Goal: Information Seeking & Learning: Learn about a topic

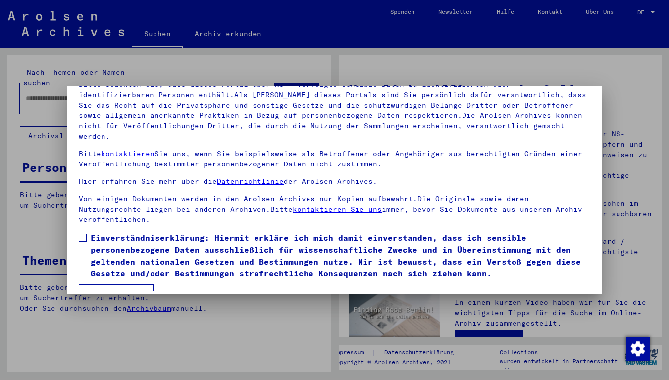
scroll to position [78, 0]
click at [86, 234] on span at bounding box center [83, 238] width 8 height 8
click at [108, 285] on button "Ich stimme zu" at bounding box center [116, 294] width 75 height 19
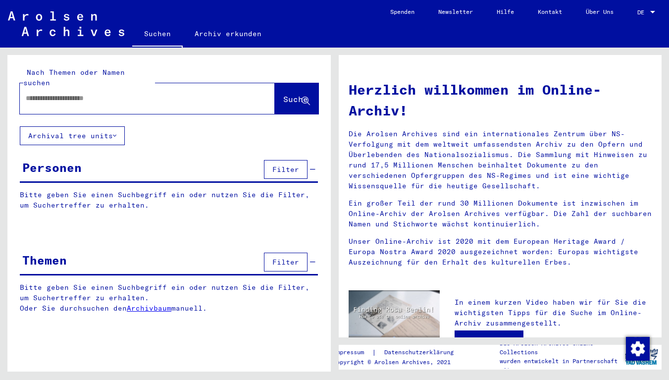
scroll to position [0, 0]
click at [43, 93] on input "text" at bounding box center [135, 98] width 219 height 10
type input "**********"
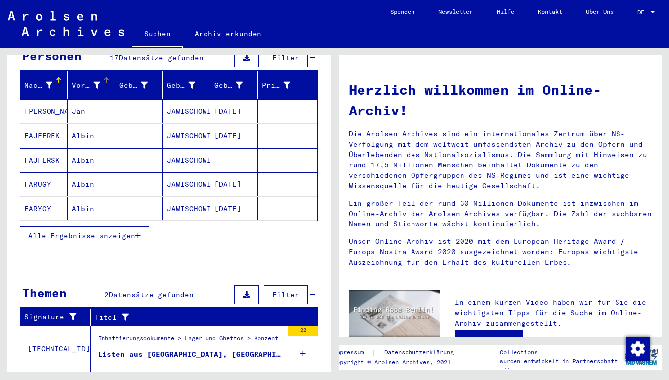
scroll to position [113, 0]
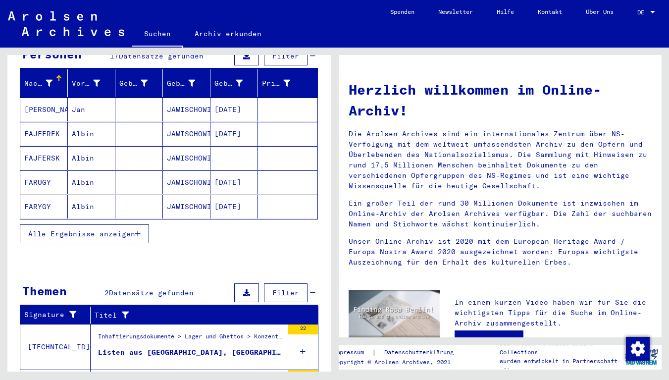
click at [61, 229] on span "Alle Ergebnisse anzeigen" at bounding box center [81, 233] width 107 height 9
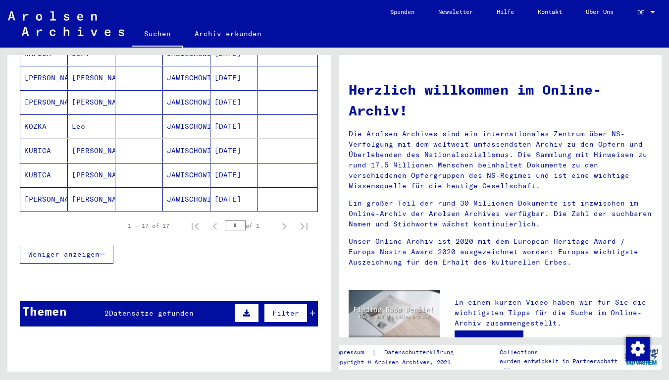
scroll to position [404, 0]
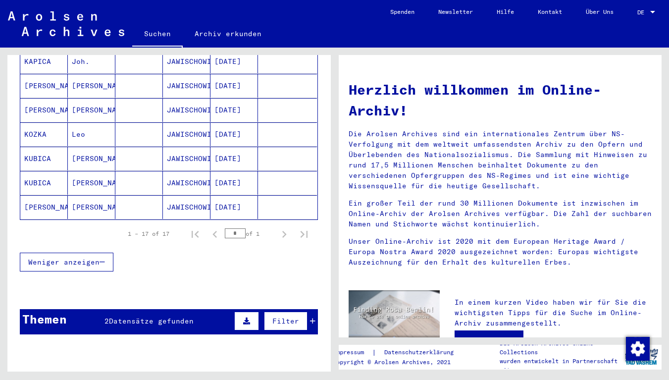
click at [131, 316] on span "Datensätze gefunden" at bounding box center [151, 320] width 85 height 9
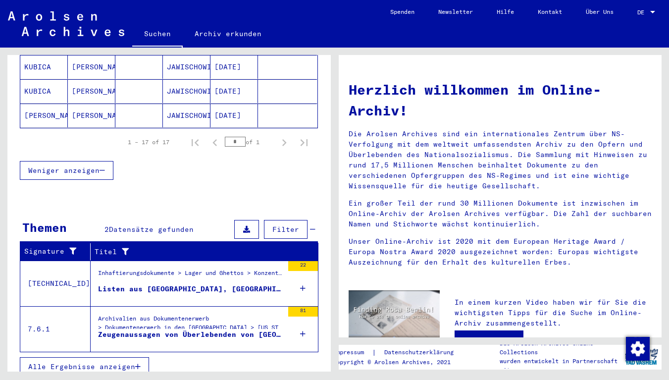
scroll to position [495, 0]
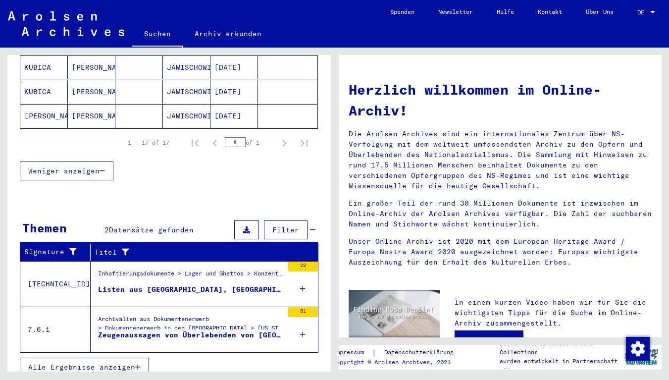
click at [125, 330] on div "Zeugenaussagen von Überlebenden von [GEOGRAPHIC_DATA], Denunziationen von Capos…" at bounding box center [190, 335] width 185 height 10
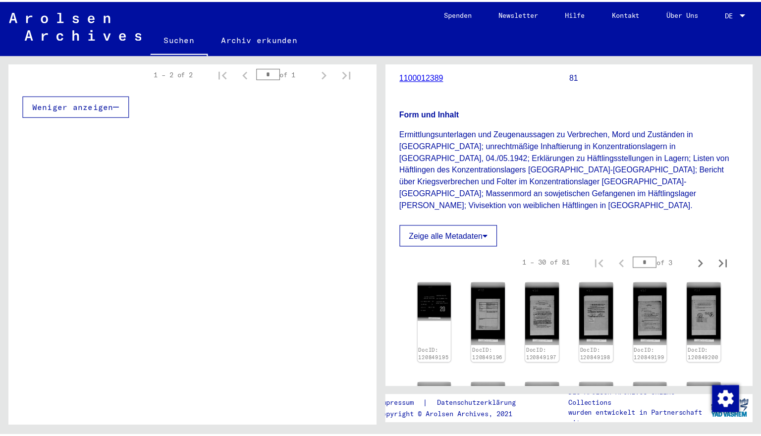
scroll to position [173, 0]
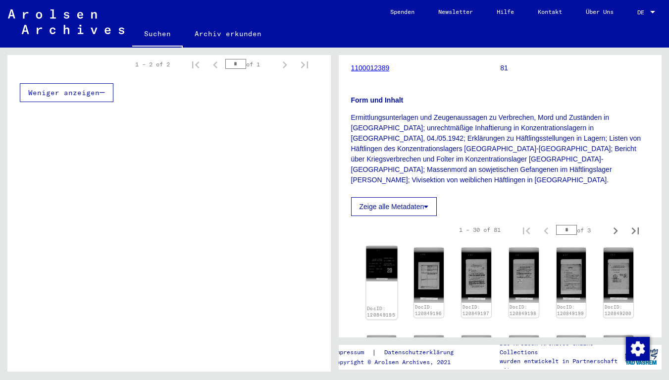
click at [384, 259] on img at bounding box center [381, 264] width 31 height 36
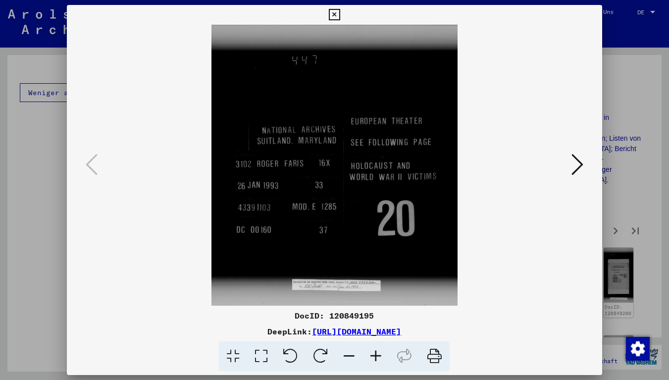
click at [581, 167] on icon at bounding box center [577, 165] width 12 height 24
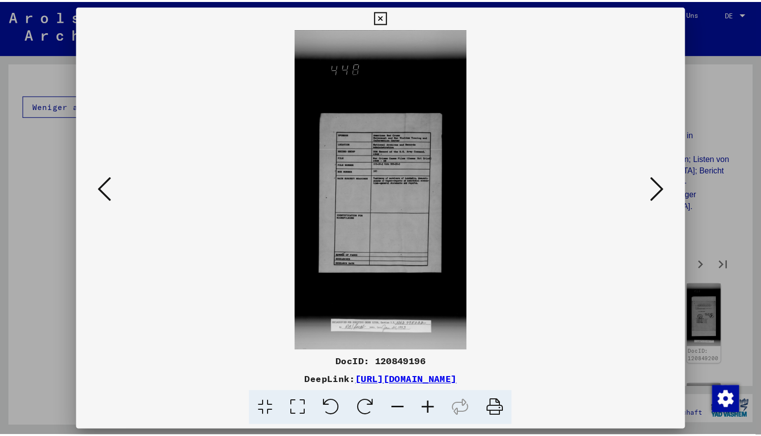
scroll to position [244, 0]
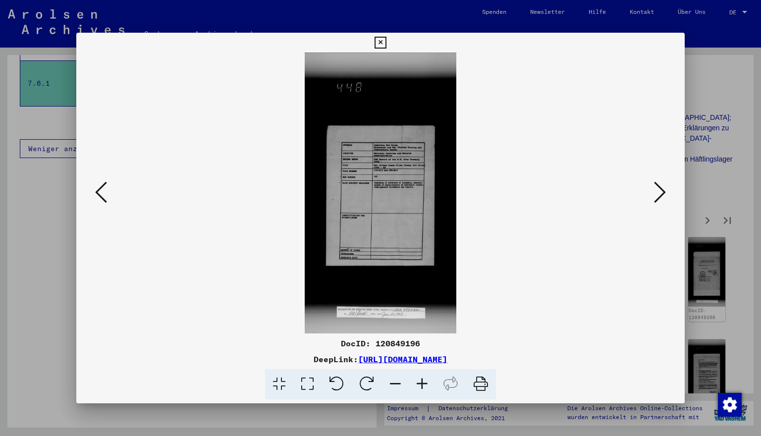
click at [662, 191] on icon at bounding box center [660, 192] width 12 height 24
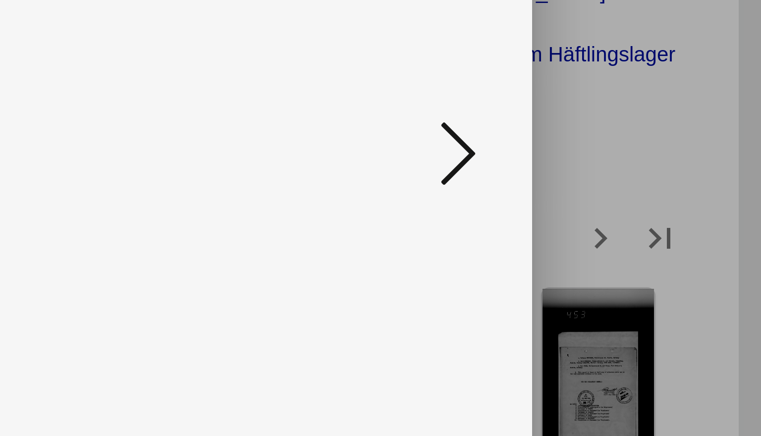
scroll to position [0, 0]
click at [654, 180] on icon at bounding box center [660, 192] width 12 height 24
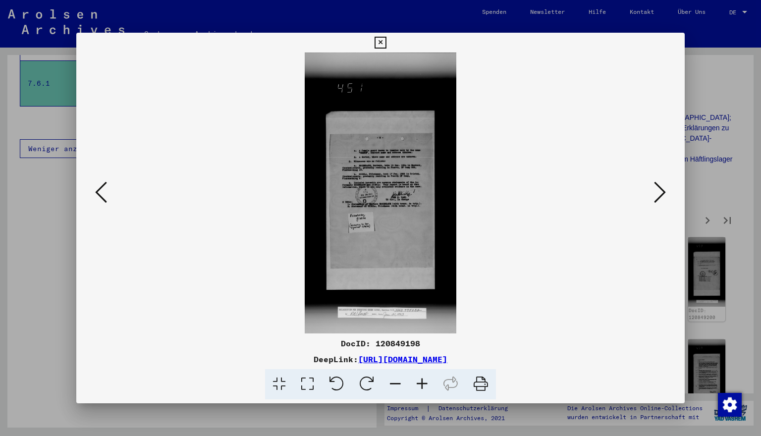
click at [386, 41] on icon at bounding box center [379, 43] width 11 height 12
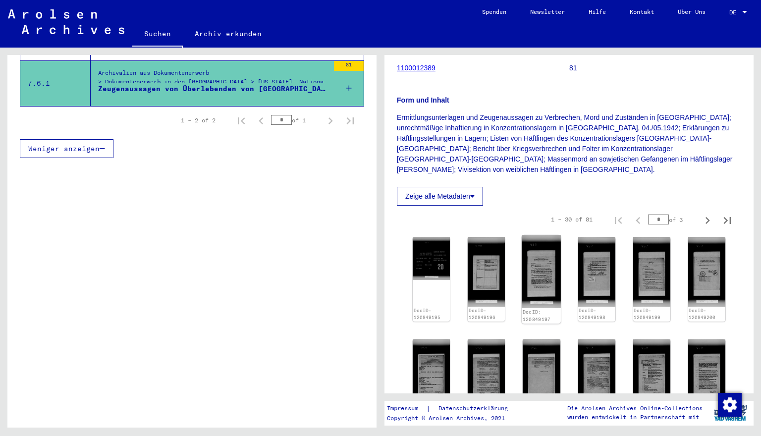
click at [548, 253] on img at bounding box center [540, 271] width 39 height 72
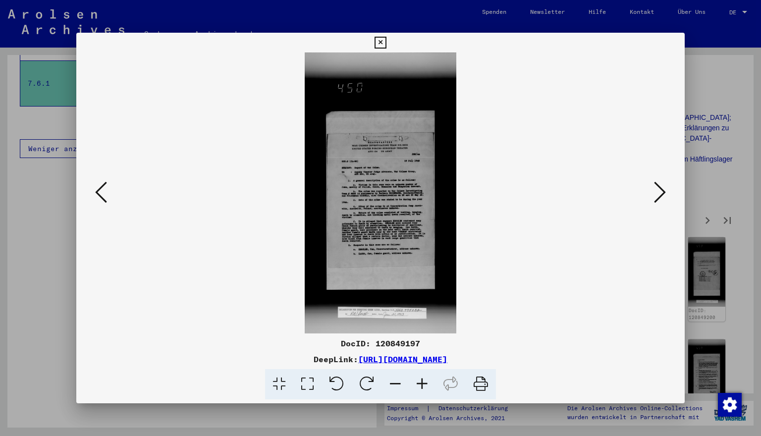
click at [659, 200] on icon at bounding box center [660, 192] width 12 height 24
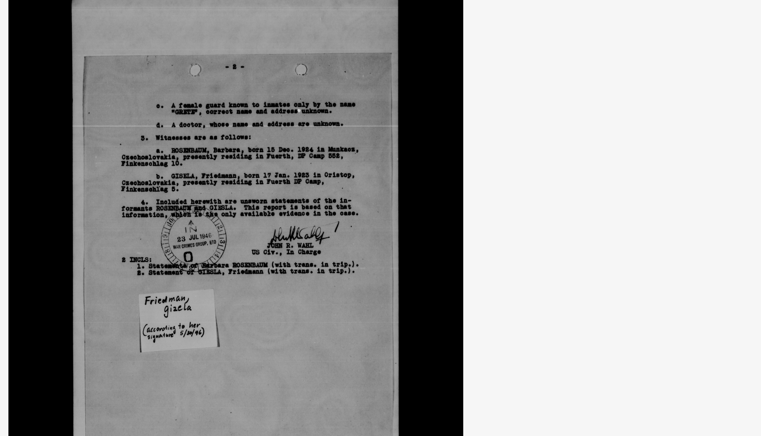
click at [662, 198] on icon at bounding box center [660, 192] width 12 height 24
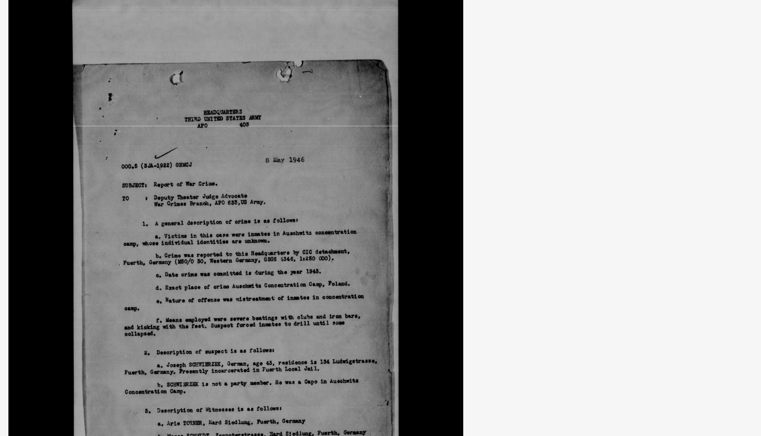
click at [661, 196] on icon at bounding box center [660, 192] width 12 height 24
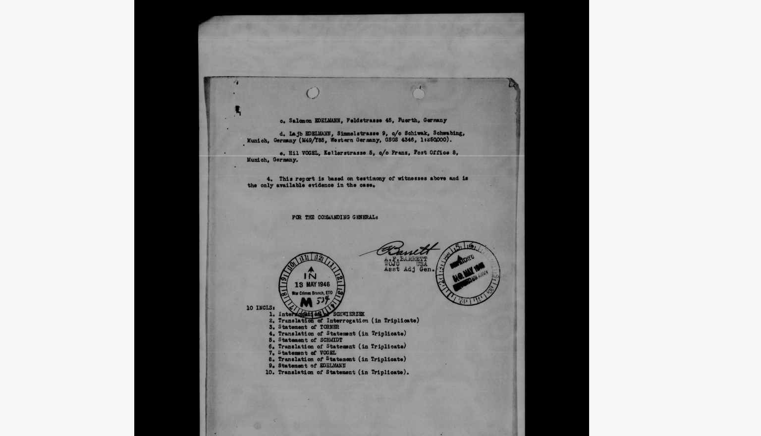
click at [660, 195] on icon at bounding box center [660, 192] width 12 height 24
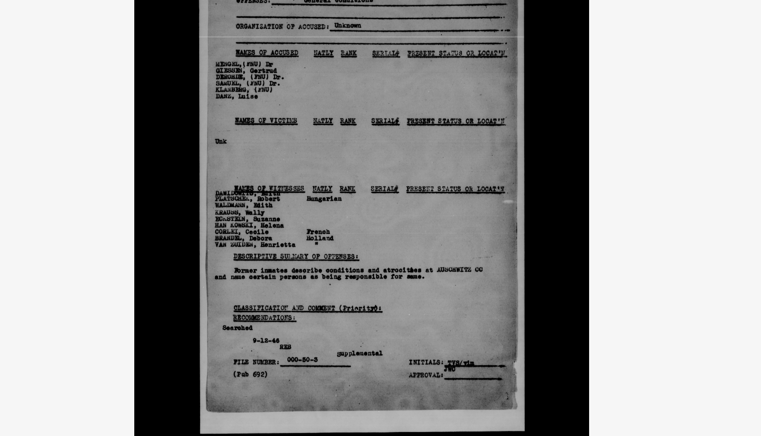
click at [661, 197] on icon at bounding box center [660, 192] width 12 height 24
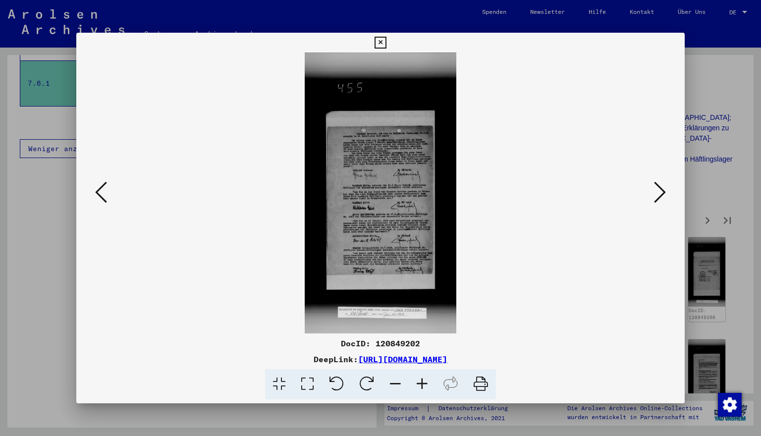
click at [661, 197] on icon at bounding box center [660, 192] width 12 height 24
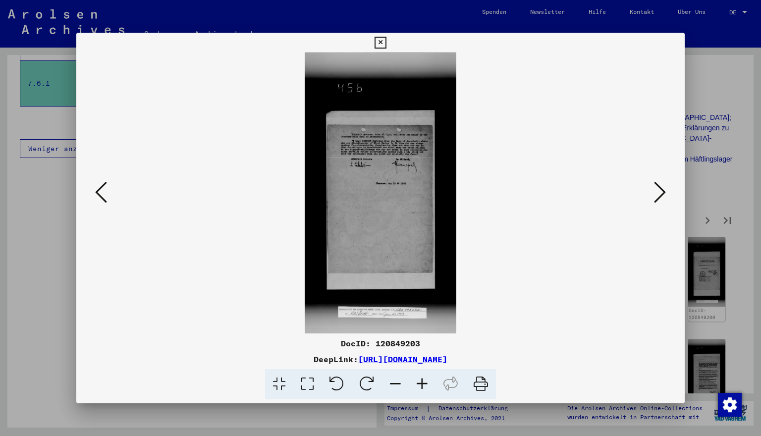
click at [661, 197] on icon at bounding box center [660, 192] width 12 height 24
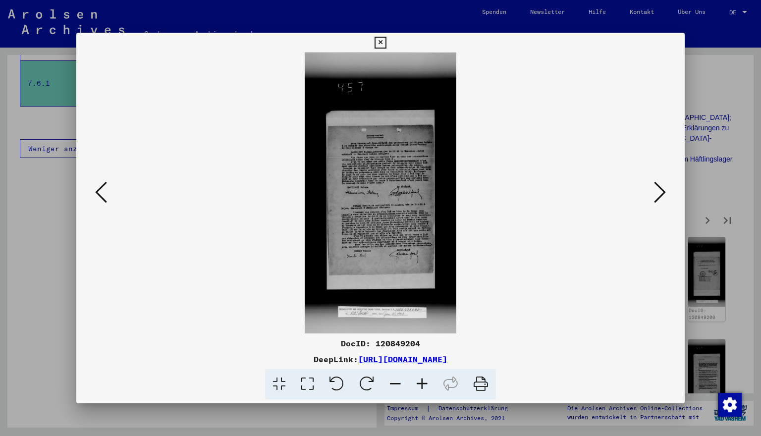
click at [659, 196] on icon at bounding box center [660, 192] width 12 height 24
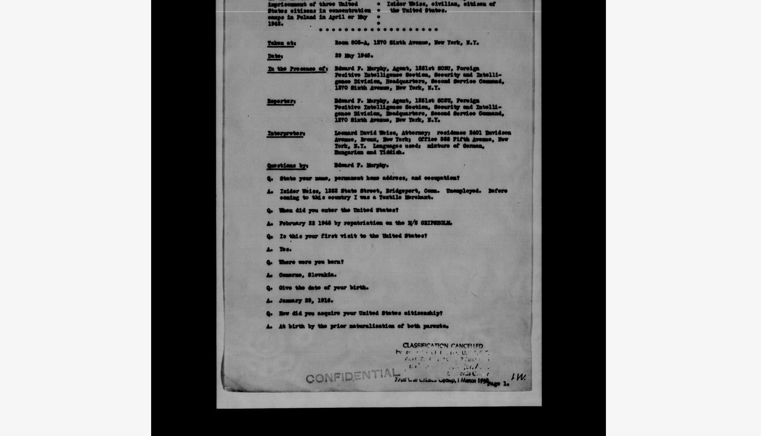
click at [657, 196] on icon at bounding box center [660, 192] width 12 height 24
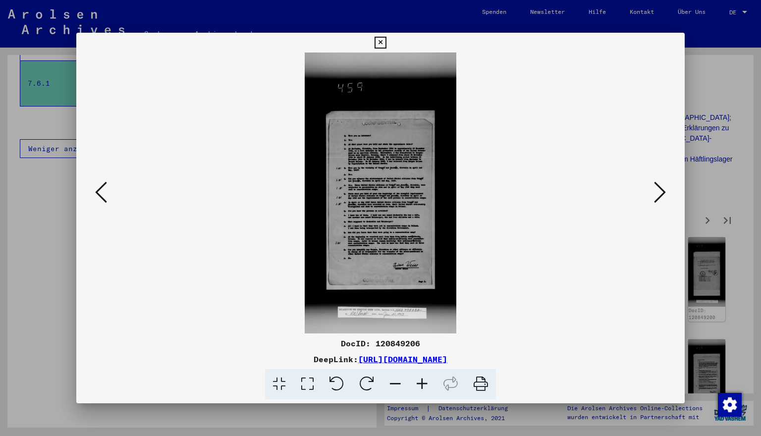
click at [660, 195] on icon at bounding box center [660, 192] width 12 height 24
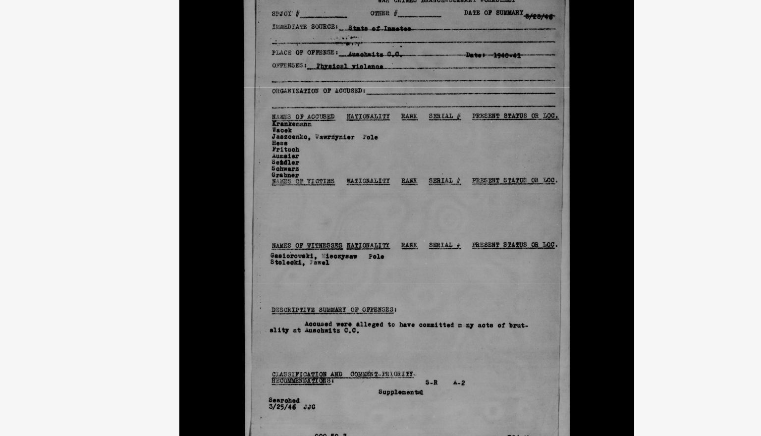
click at [656, 198] on icon at bounding box center [660, 192] width 12 height 24
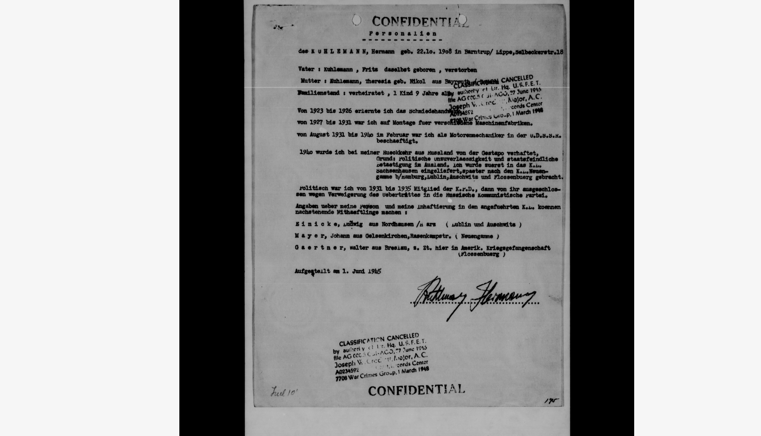
click at [656, 198] on icon at bounding box center [660, 192] width 12 height 24
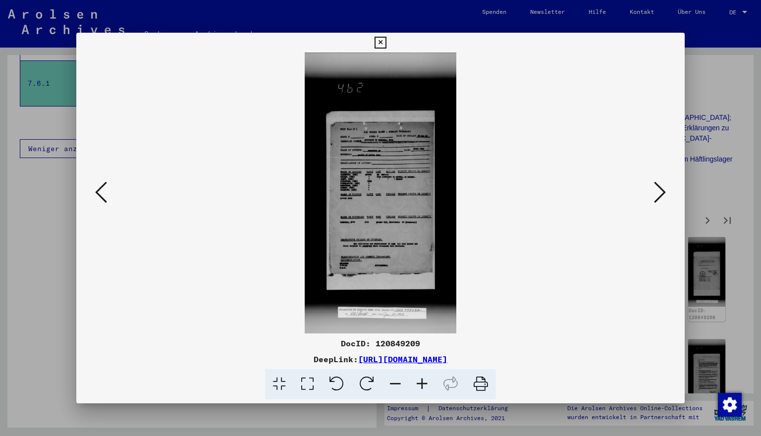
click at [660, 195] on icon at bounding box center [660, 192] width 12 height 24
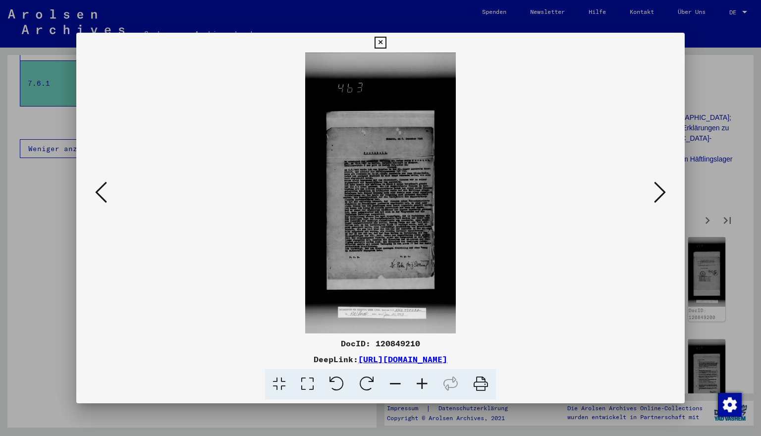
click at [660, 195] on icon at bounding box center [660, 192] width 12 height 24
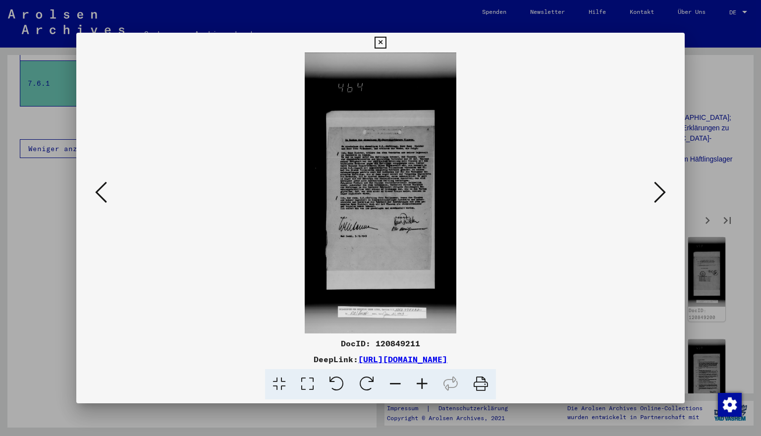
click at [658, 201] on icon at bounding box center [660, 192] width 12 height 24
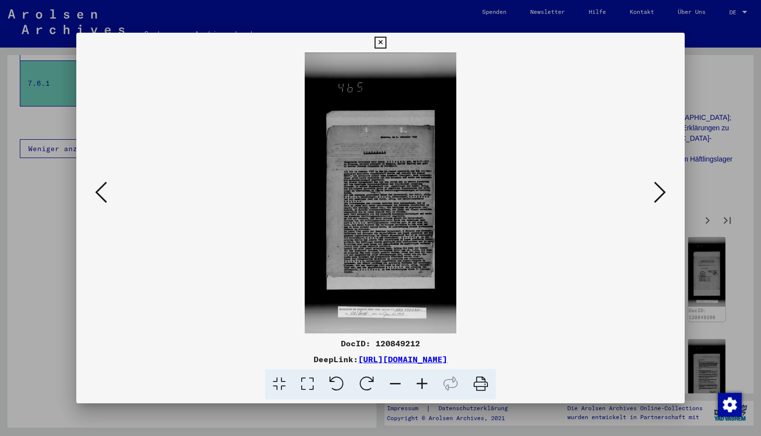
click at [659, 197] on icon at bounding box center [660, 192] width 12 height 24
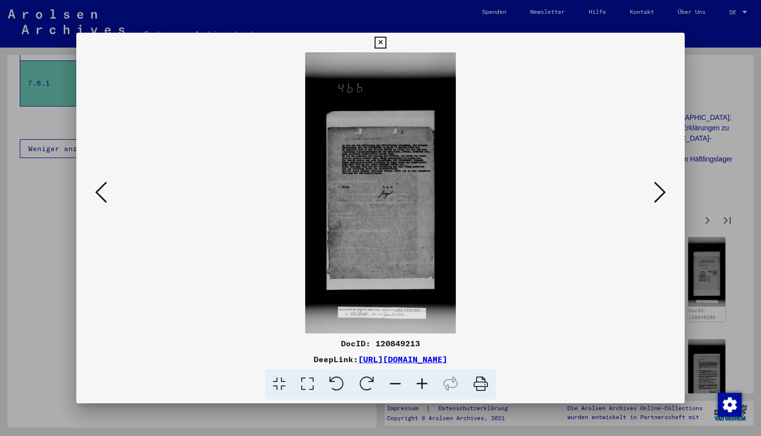
click at [659, 197] on icon at bounding box center [660, 192] width 12 height 24
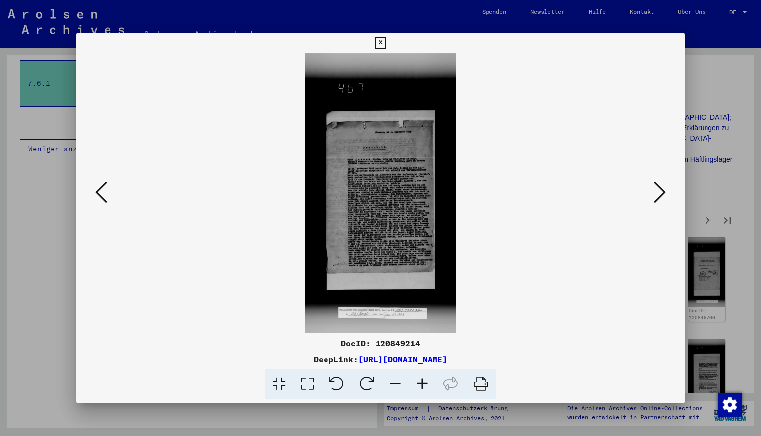
click at [659, 199] on icon at bounding box center [660, 192] width 12 height 24
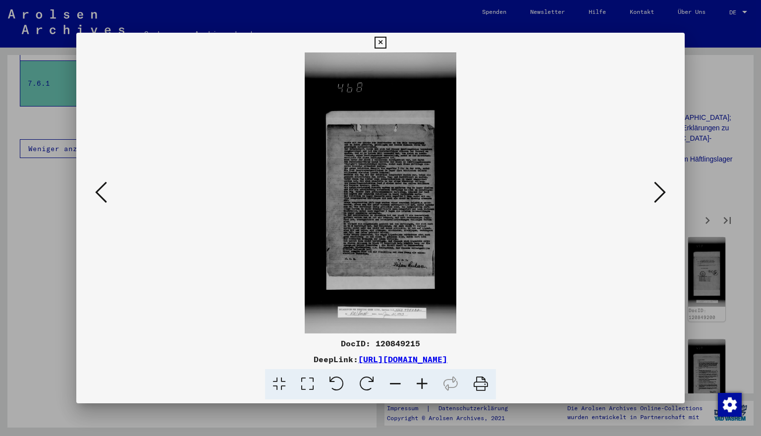
click at [660, 198] on icon at bounding box center [660, 192] width 12 height 24
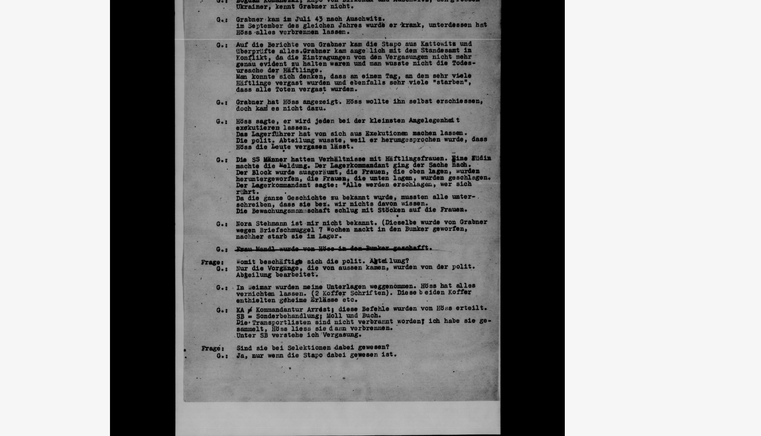
click at [661, 195] on icon at bounding box center [660, 192] width 12 height 24
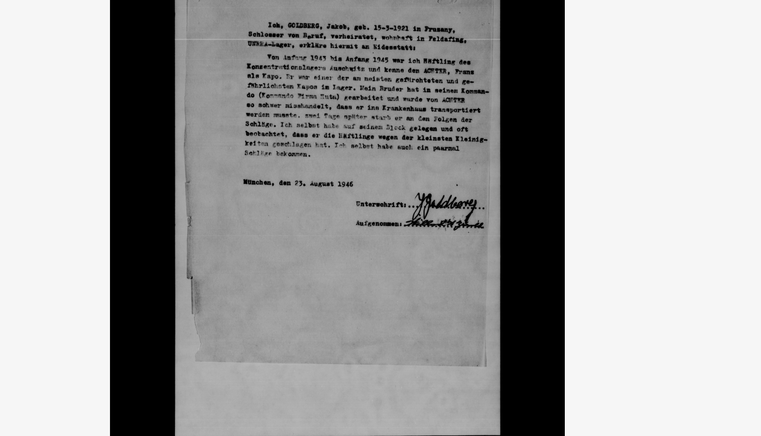
click at [661, 195] on icon at bounding box center [660, 192] width 12 height 24
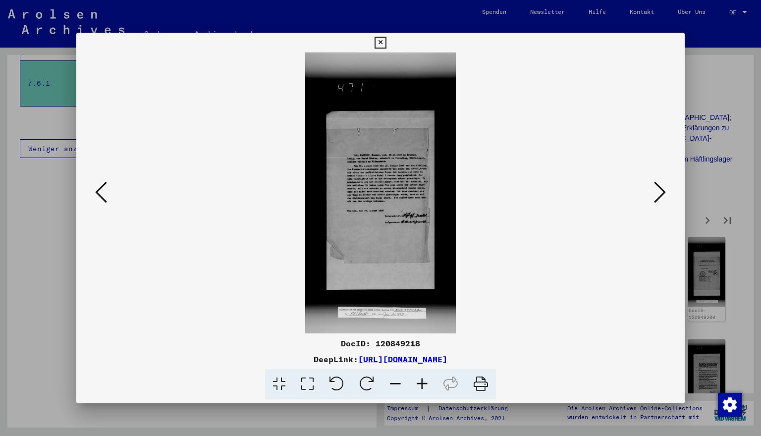
click at [660, 195] on icon at bounding box center [660, 192] width 12 height 24
click at [660, 197] on icon at bounding box center [660, 192] width 12 height 24
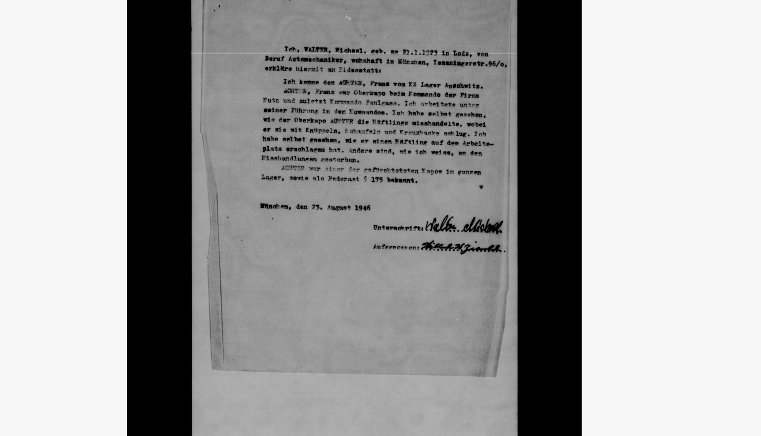
drag, startPoint x: 131, startPoint y: 76, endPoint x: 129, endPoint y: 96, distance: 19.9
click at [659, 198] on icon at bounding box center [660, 192] width 12 height 24
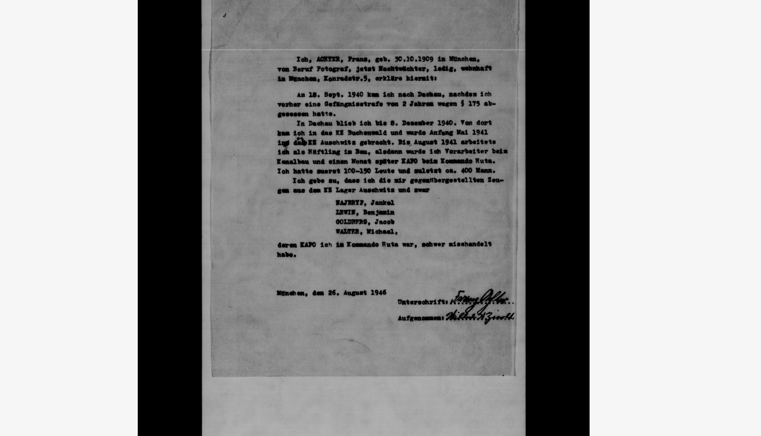
click at [657, 199] on icon at bounding box center [660, 192] width 12 height 24
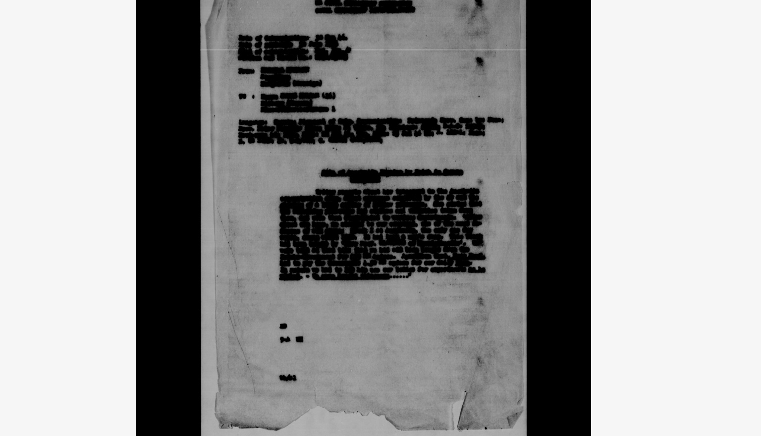
click at [657, 199] on icon at bounding box center [660, 192] width 12 height 24
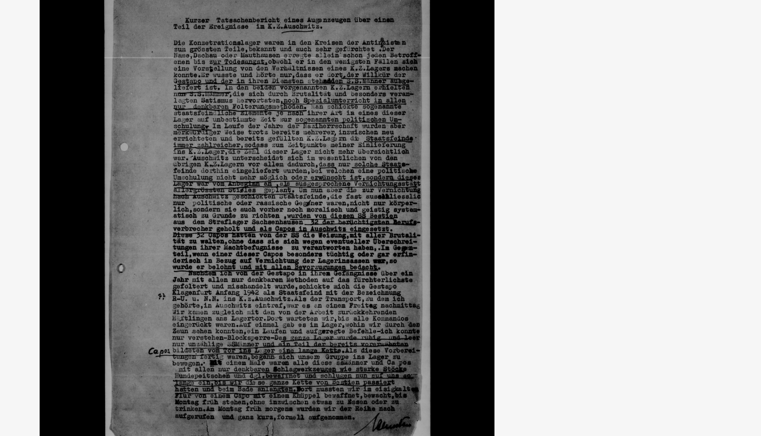
click at [662, 195] on icon at bounding box center [660, 192] width 12 height 24
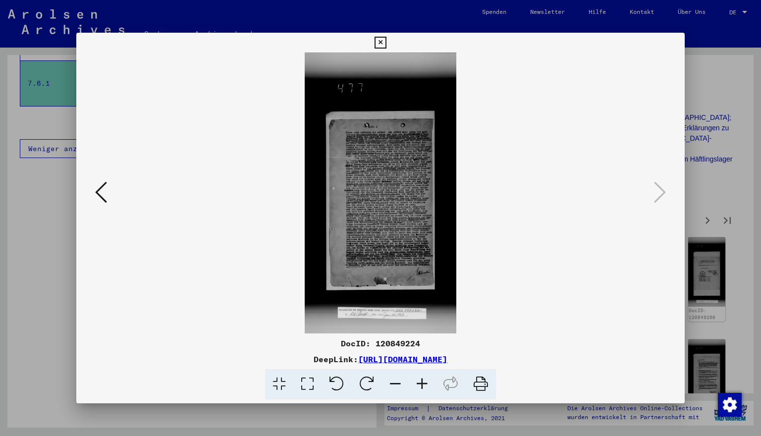
click at [386, 40] on icon at bounding box center [379, 43] width 11 height 12
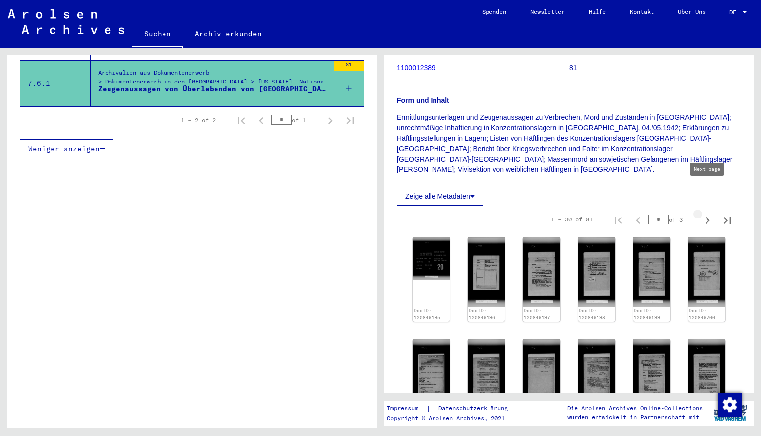
click at [669, 213] on icon "Next page" at bounding box center [707, 220] width 14 height 14
type input "*"
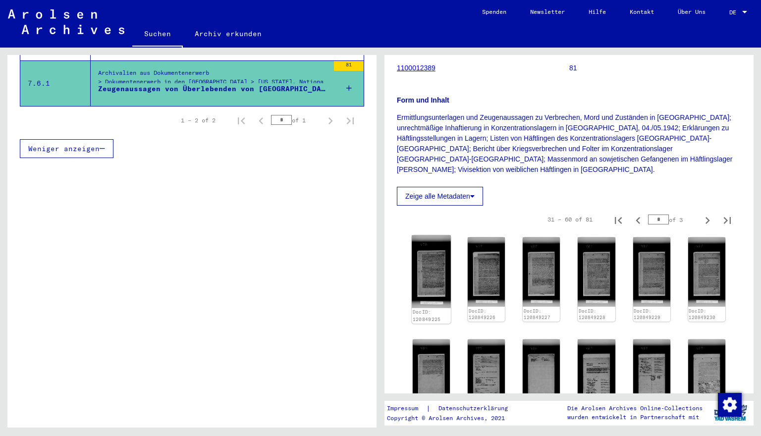
click at [441, 268] on img at bounding box center [431, 271] width 39 height 72
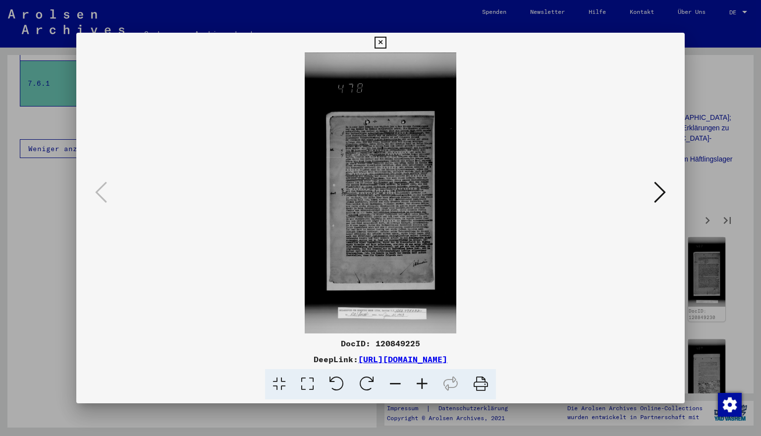
click at [441, 268] on img at bounding box center [380, 192] width 541 height 281
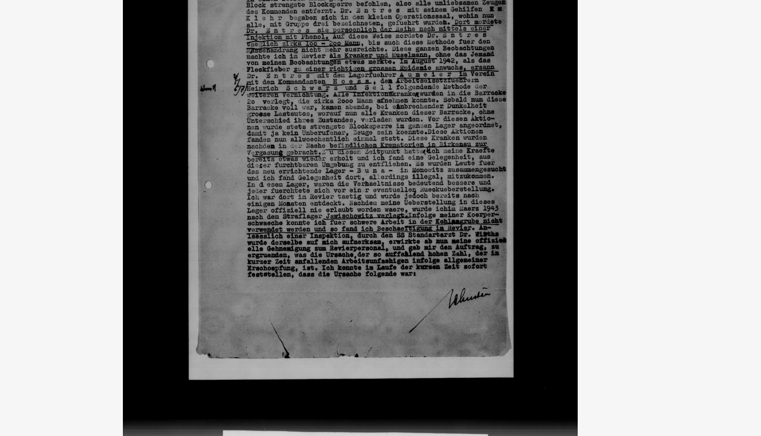
click at [658, 197] on icon at bounding box center [660, 192] width 12 height 24
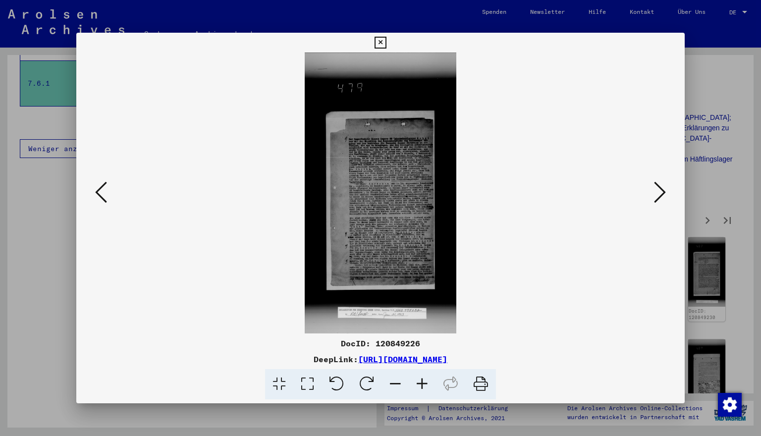
click at [99, 197] on icon at bounding box center [101, 192] width 12 height 24
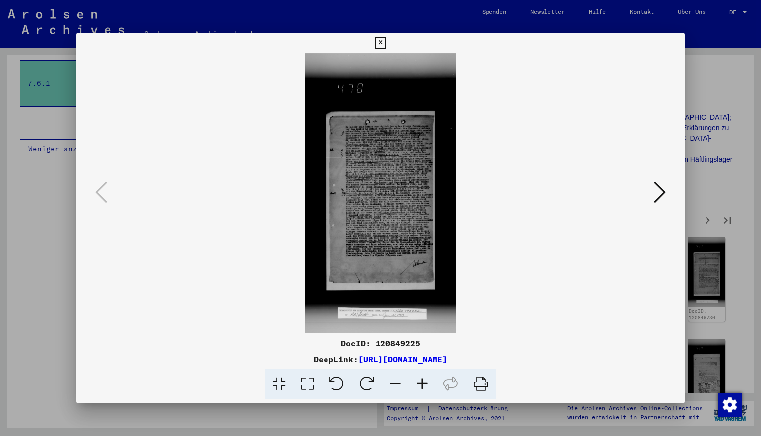
click at [307, 379] on icon at bounding box center [307, 384] width 28 height 30
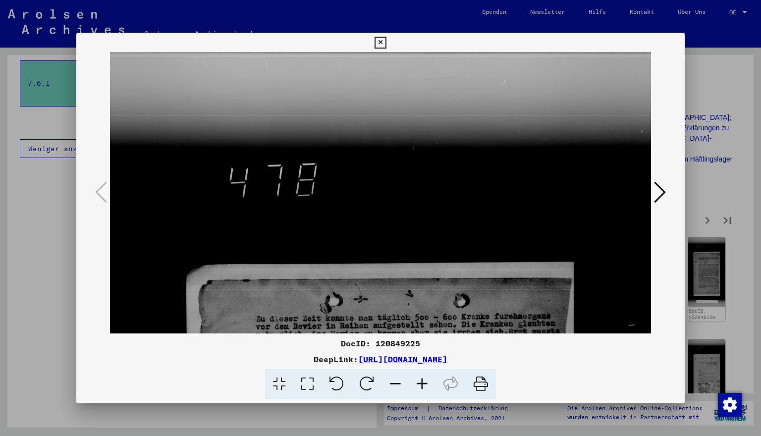
click at [311, 379] on icon at bounding box center [307, 384] width 28 height 30
click at [386, 43] on icon at bounding box center [379, 43] width 11 height 12
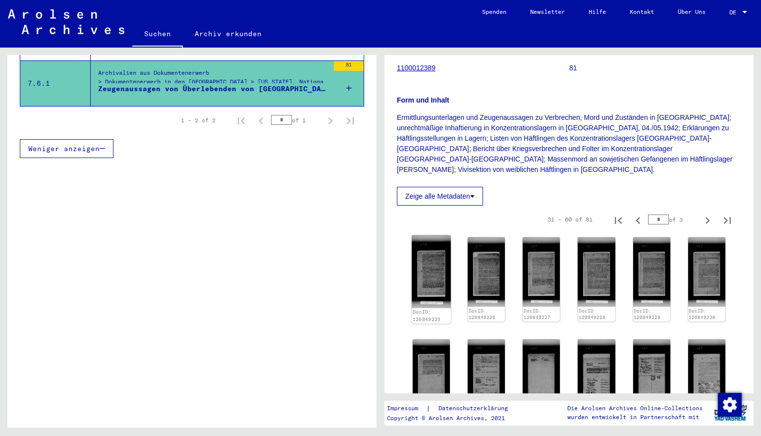
click at [421, 265] on img at bounding box center [431, 271] width 39 height 72
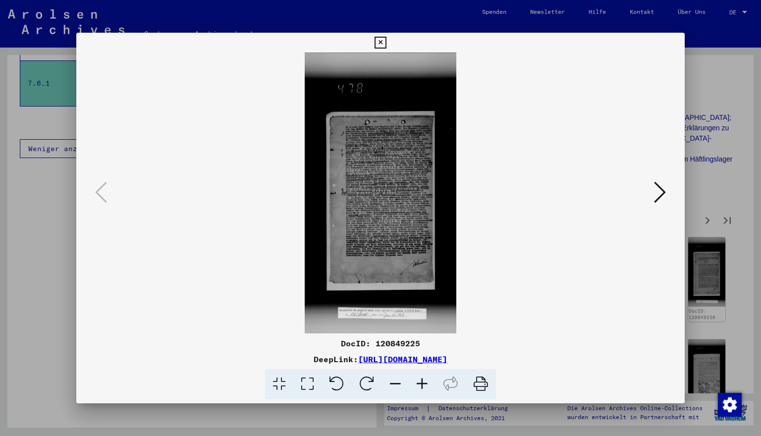
click at [421, 265] on img at bounding box center [380, 192] width 541 height 281
click at [479, 379] on icon at bounding box center [481, 384] width 30 height 30
click at [656, 199] on icon at bounding box center [660, 192] width 12 height 24
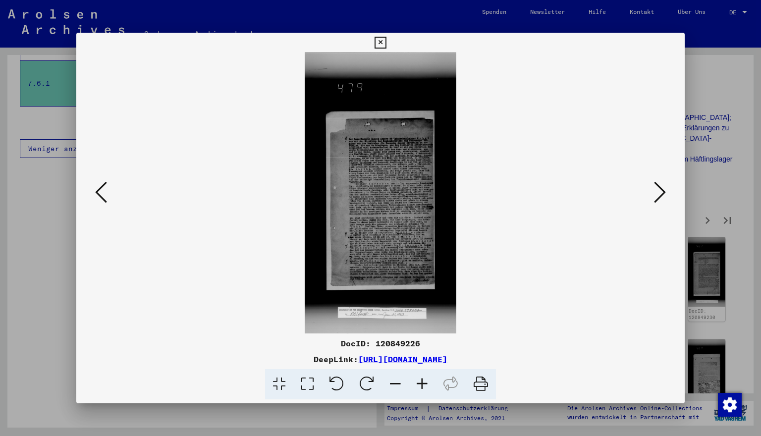
click at [657, 197] on icon at bounding box center [660, 192] width 12 height 24
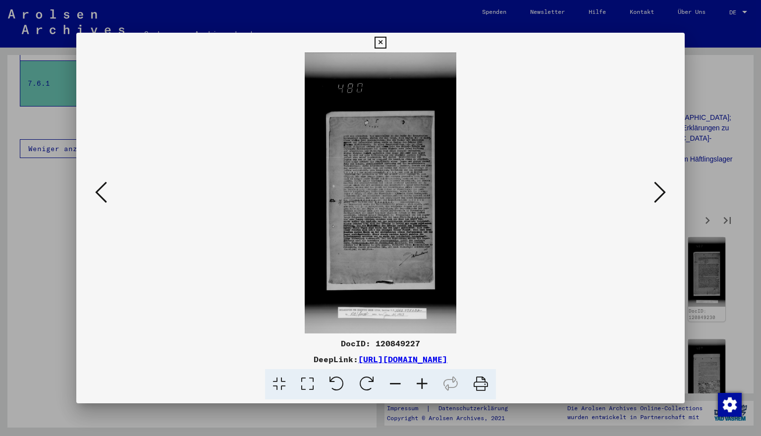
click at [659, 196] on icon at bounding box center [660, 192] width 12 height 24
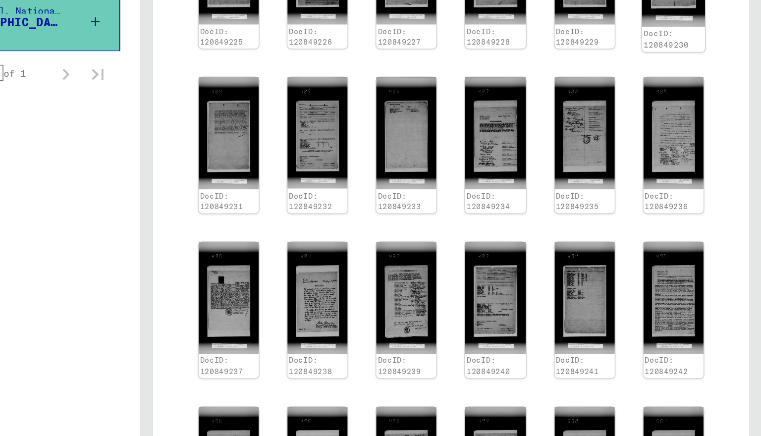
scroll to position [394, 0]
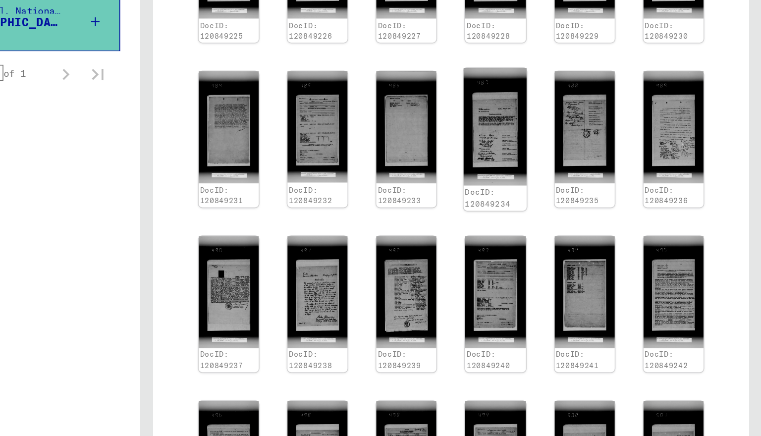
click at [577, 117] on img at bounding box center [596, 153] width 39 height 73
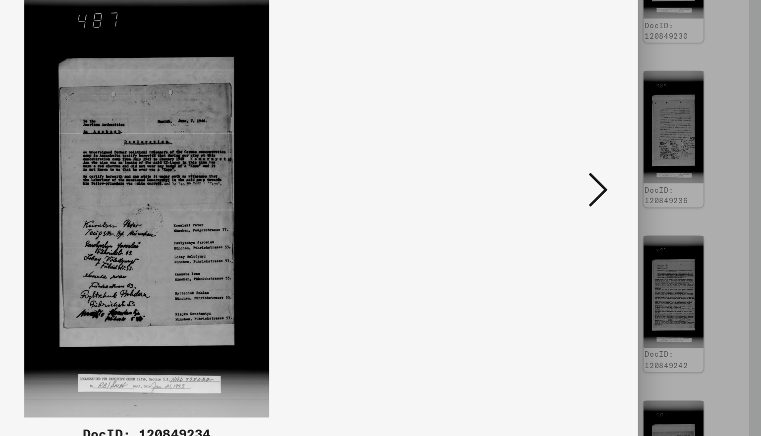
click at [305, 54] on img at bounding box center [380, 192] width 541 height 281
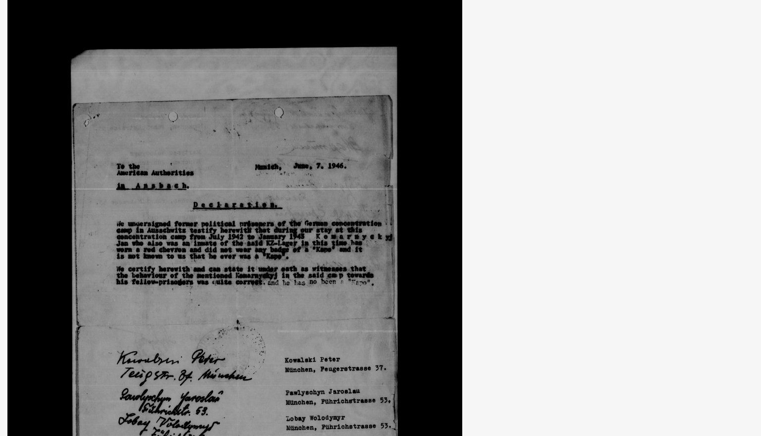
drag, startPoint x: 60, startPoint y: 67, endPoint x: 60, endPoint y: 92, distance: 24.8
click at [660, 198] on icon at bounding box center [660, 192] width 12 height 24
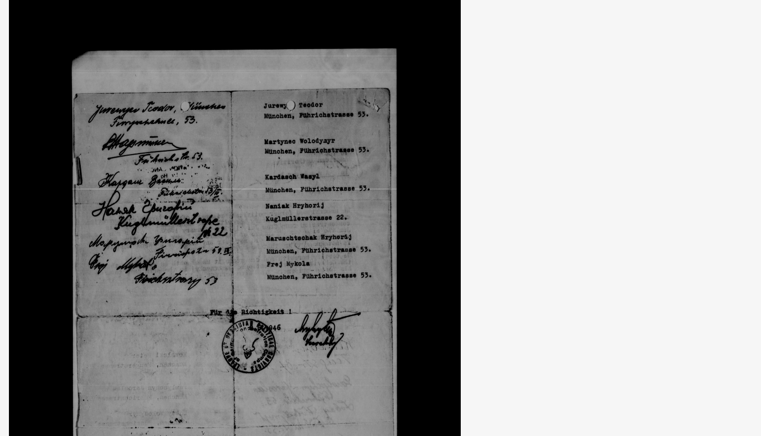
click at [660, 198] on icon at bounding box center [660, 192] width 12 height 24
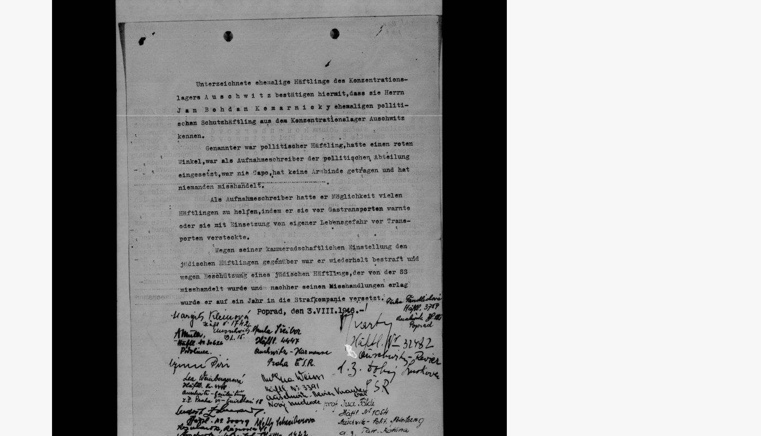
click at [662, 196] on icon at bounding box center [660, 192] width 12 height 24
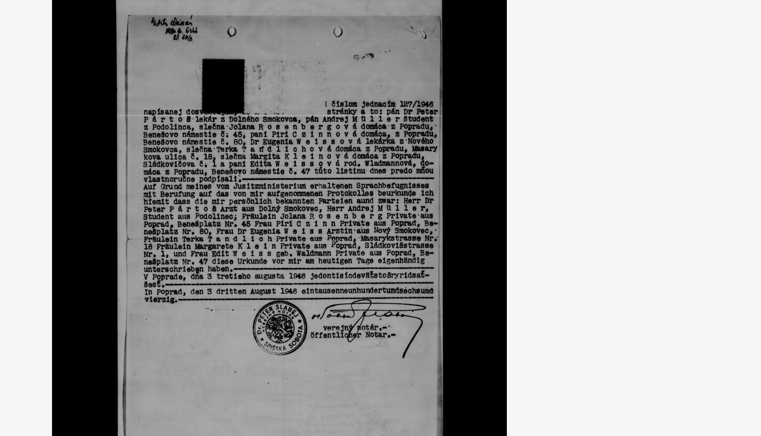
click at [662, 196] on icon at bounding box center [660, 192] width 12 height 24
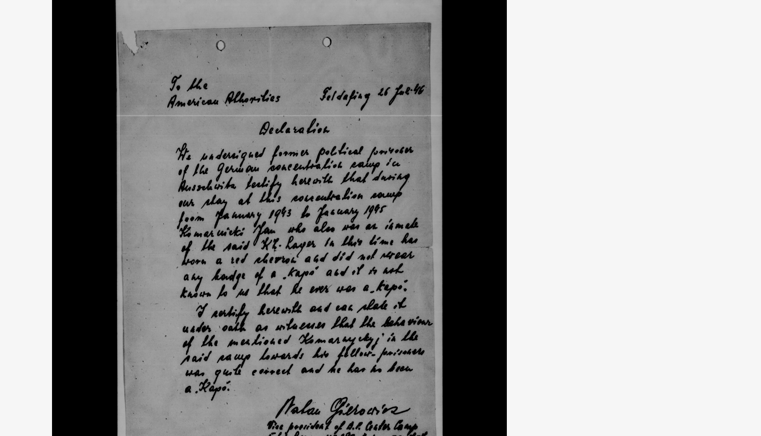
click at [661, 187] on icon at bounding box center [660, 192] width 12 height 24
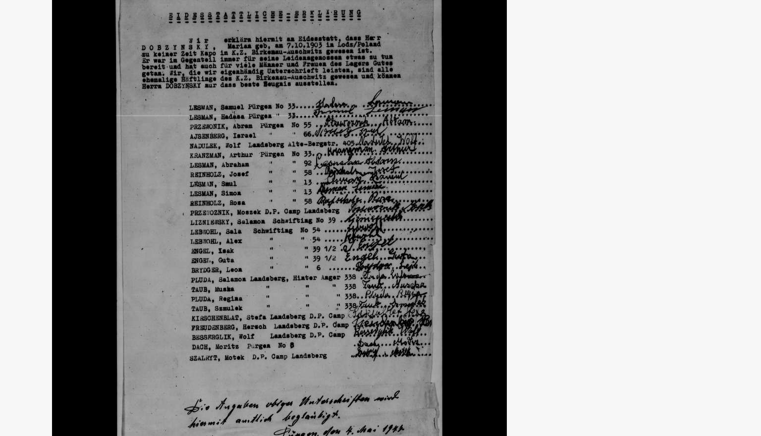
click at [664, 192] on icon at bounding box center [660, 192] width 12 height 24
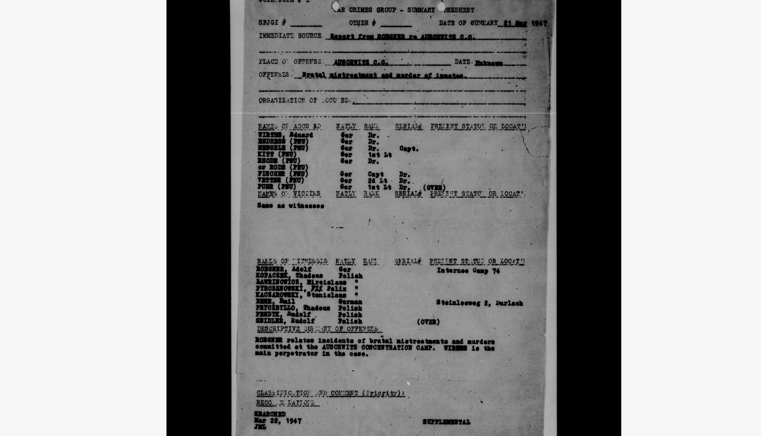
click at [662, 189] on icon at bounding box center [660, 192] width 12 height 24
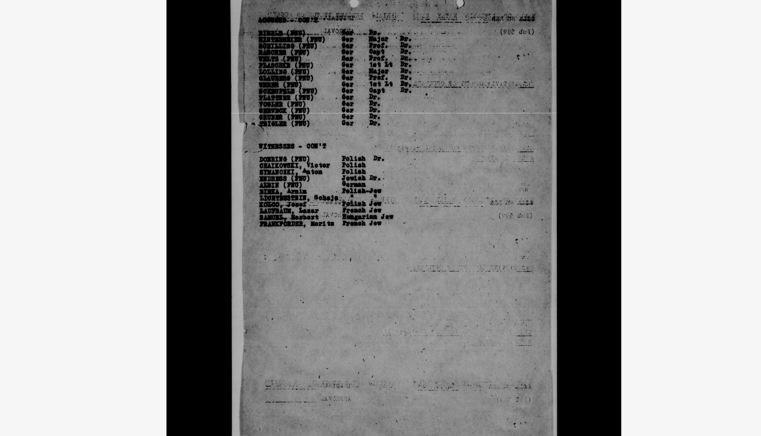
click at [662, 189] on icon at bounding box center [660, 192] width 12 height 24
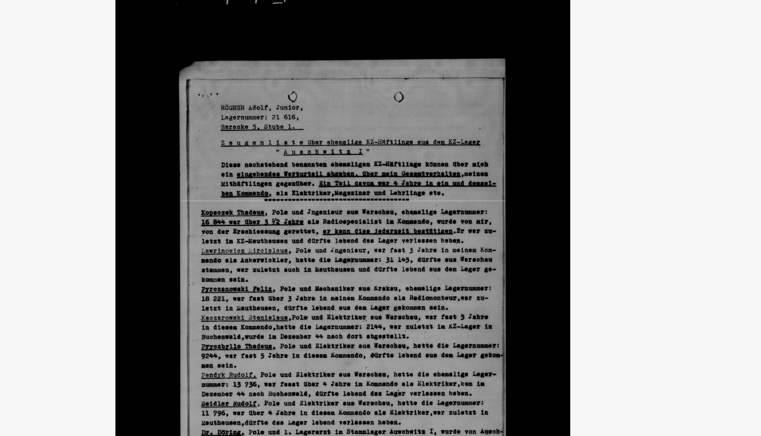
click at [658, 199] on icon at bounding box center [660, 192] width 12 height 24
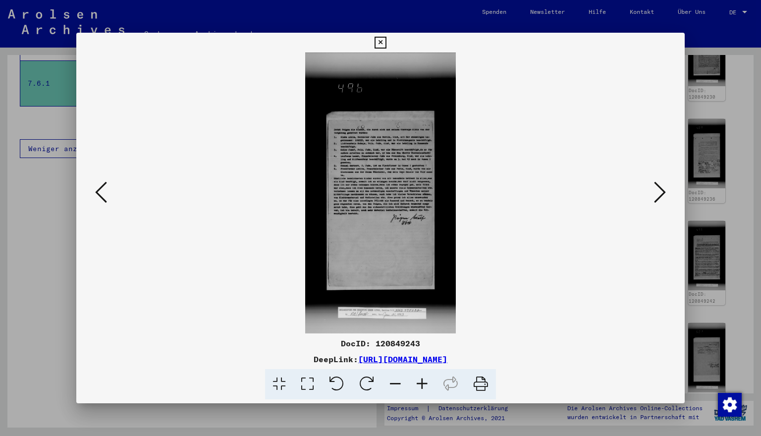
click at [658, 199] on icon at bounding box center [660, 192] width 12 height 24
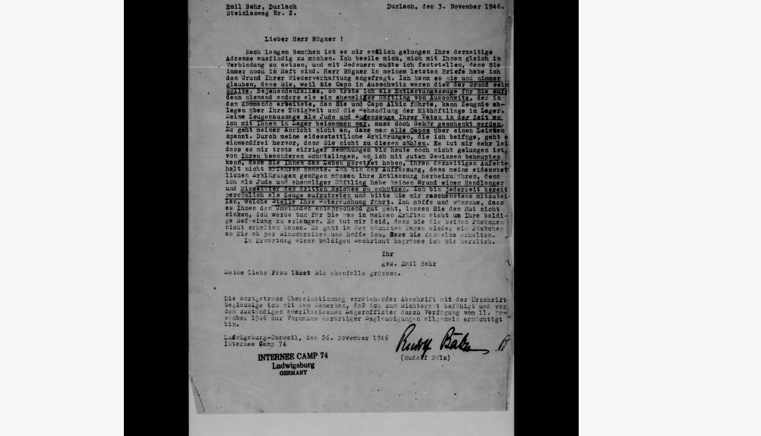
click at [663, 191] on icon at bounding box center [660, 192] width 12 height 24
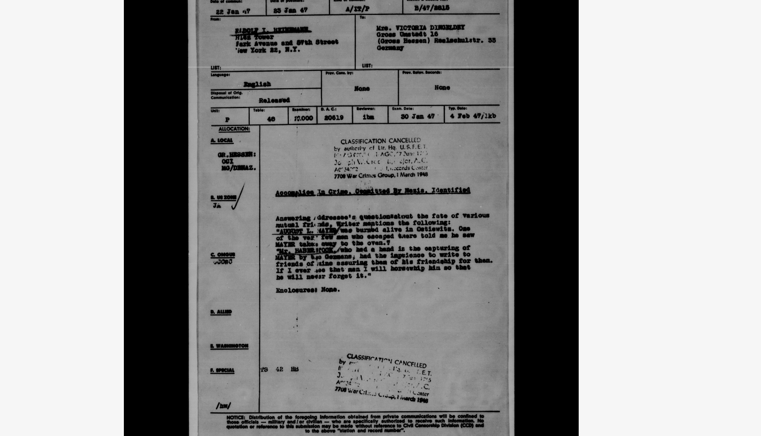
click at [663, 190] on icon at bounding box center [660, 192] width 12 height 24
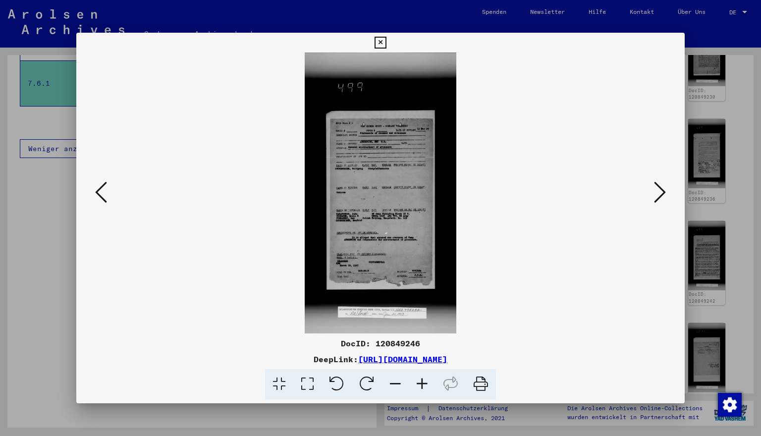
click at [661, 196] on icon at bounding box center [660, 192] width 12 height 24
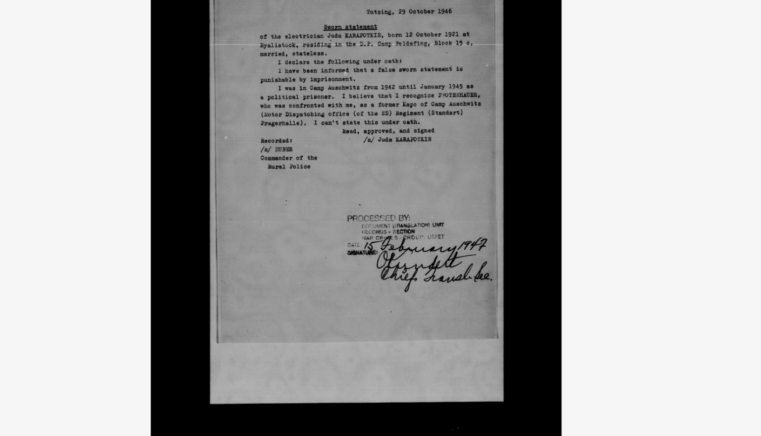
click at [662, 191] on icon at bounding box center [660, 192] width 12 height 24
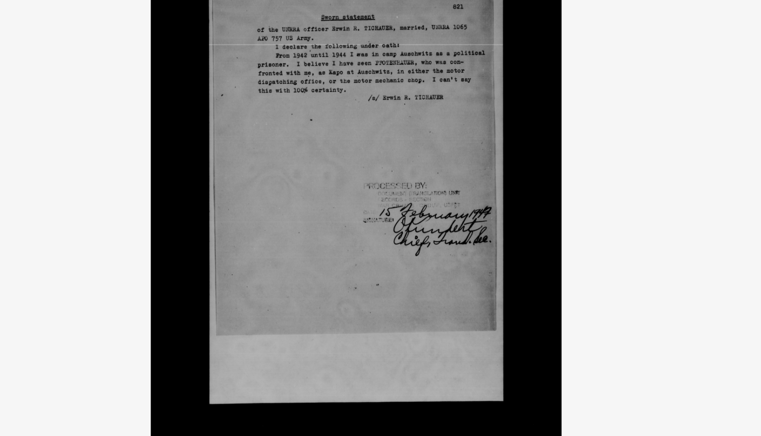
click at [662, 191] on icon at bounding box center [660, 192] width 12 height 24
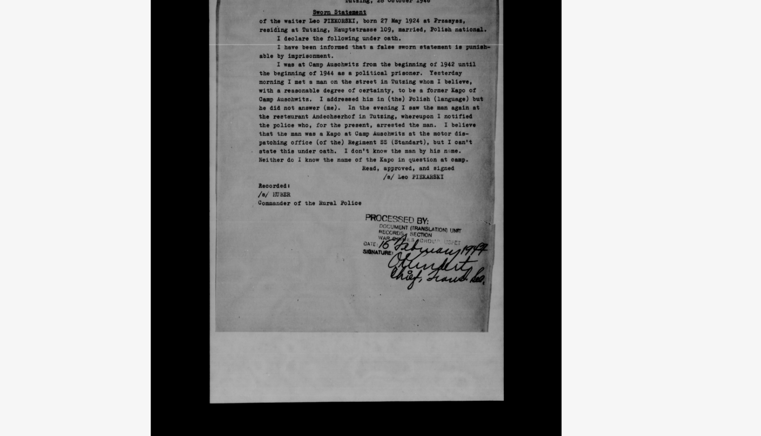
click at [664, 194] on icon at bounding box center [660, 192] width 12 height 24
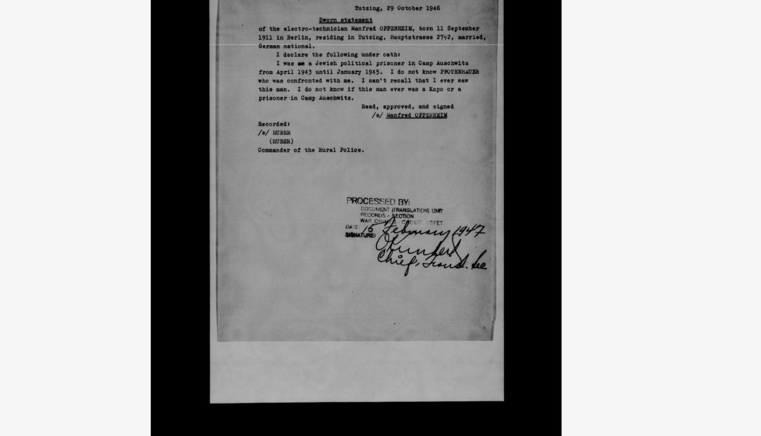
click at [662, 192] on icon at bounding box center [660, 192] width 12 height 24
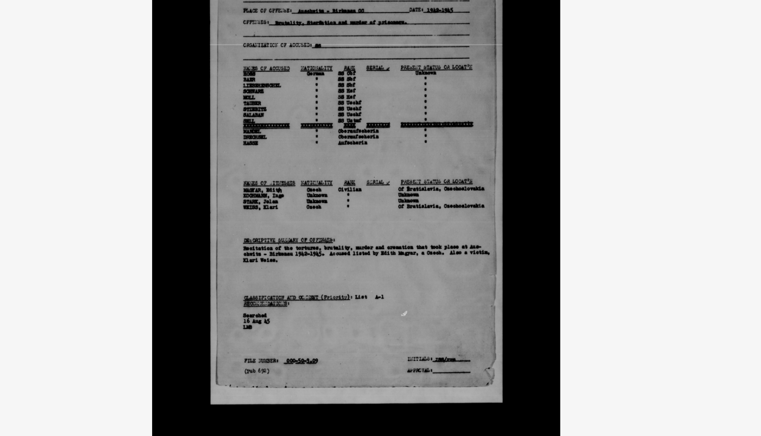
click at [663, 189] on icon at bounding box center [660, 192] width 12 height 24
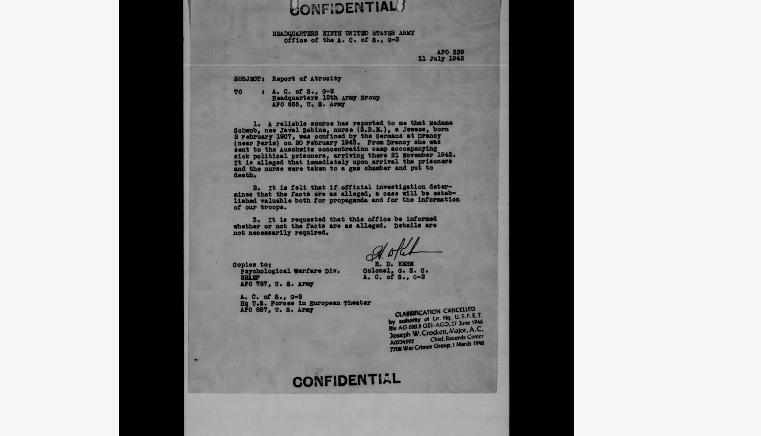
click at [664, 192] on icon at bounding box center [660, 192] width 12 height 24
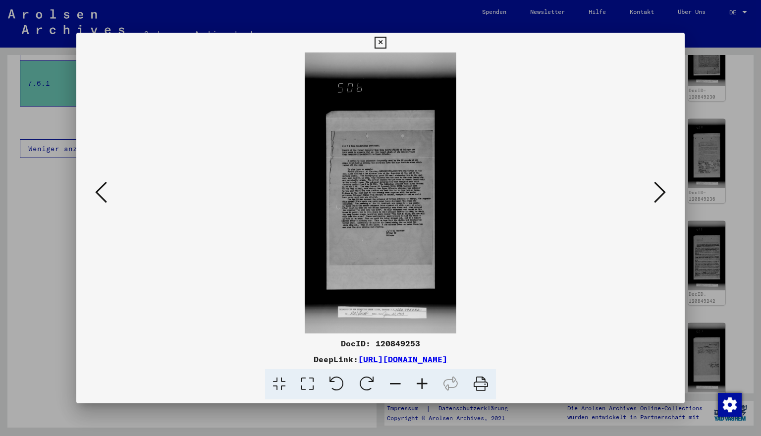
click at [664, 192] on icon at bounding box center [660, 192] width 12 height 24
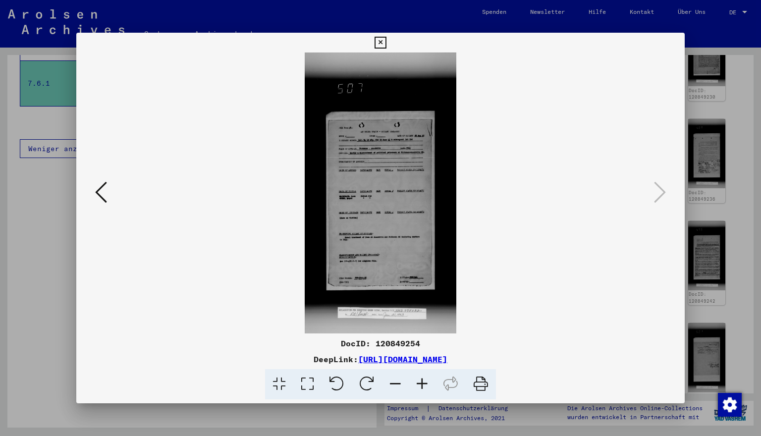
click at [97, 192] on icon at bounding box center [101, 192] width 12 height 24
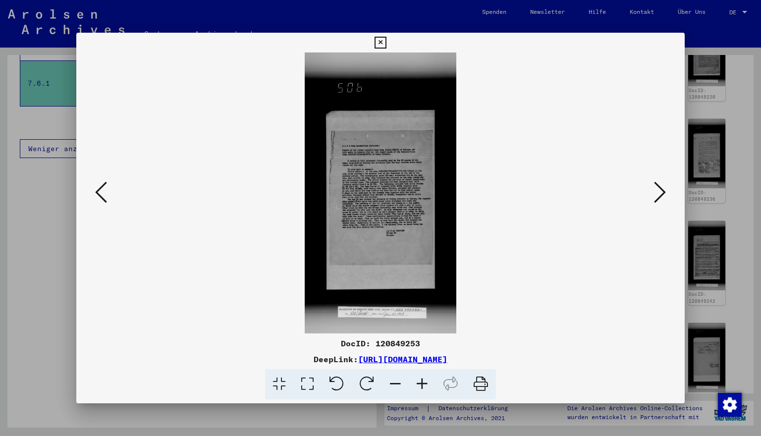
click at [661, 194] on icon at bounding box center [660, 192] width 12 height 24
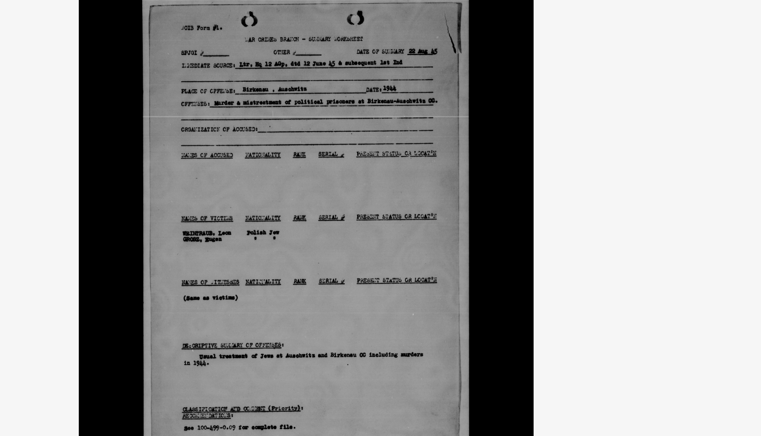
click at [98, 195] on icon at bounding box center [101, 192] width 12 height 24
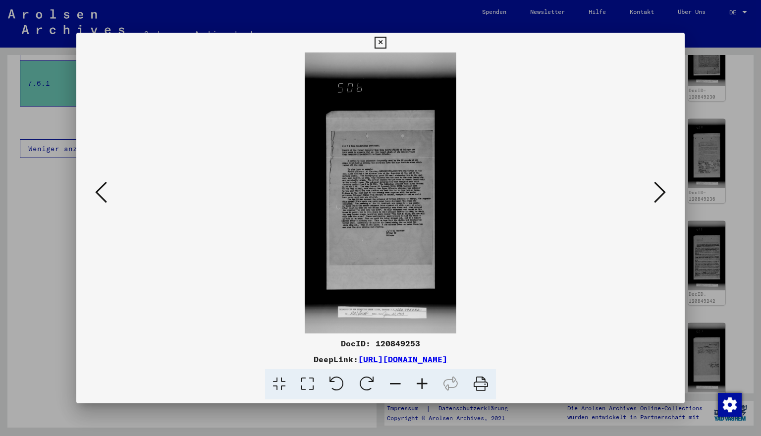
click at [99, 188] on icon at bounding box center [101, 192] width 12 height 24
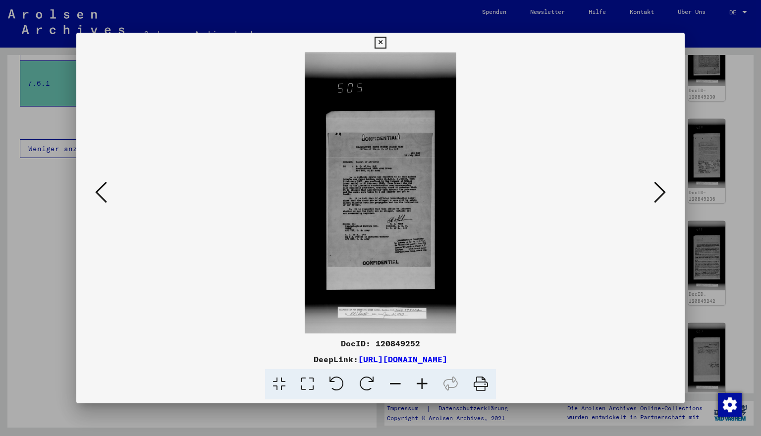
click at [663, 193] on icon at bounding box center [660, 192] width 12 height 24
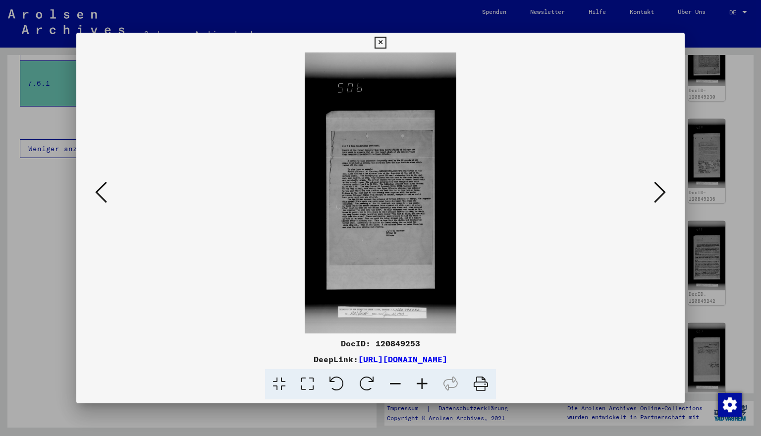
click at [663, 193] on icon at bounding box center [660, 192] width 12 height 24
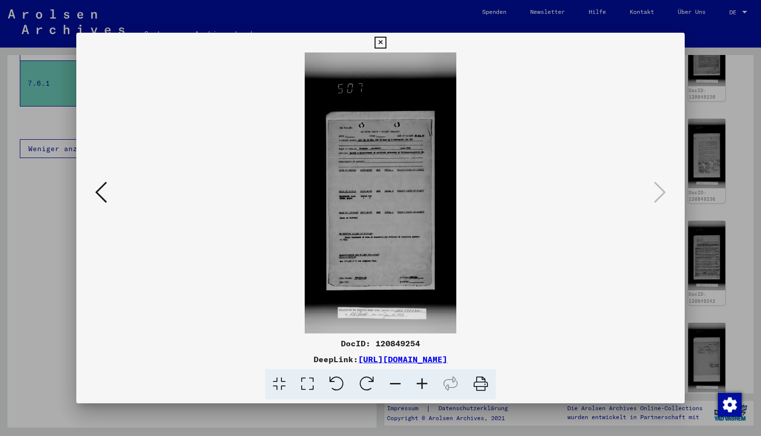
click at [386, 41] on icon at bounding box center [379, 43] width 11 height 12
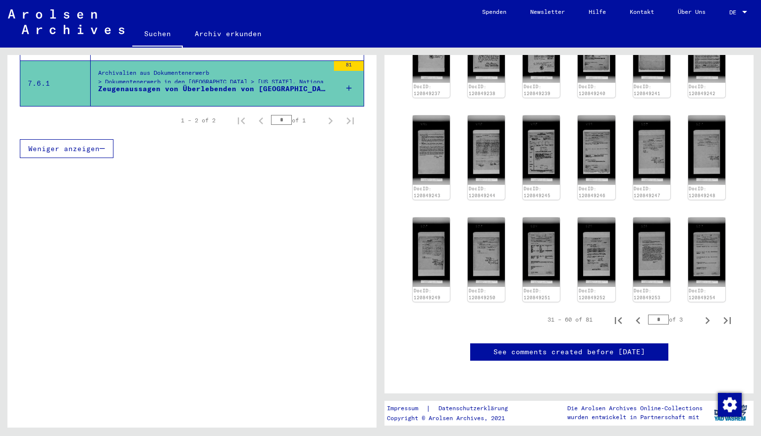
scroll to position [623, 0]
click at [669, 313] on icon "Next page" at bounding box center [707, 320] width 14 height 14
type input "*"
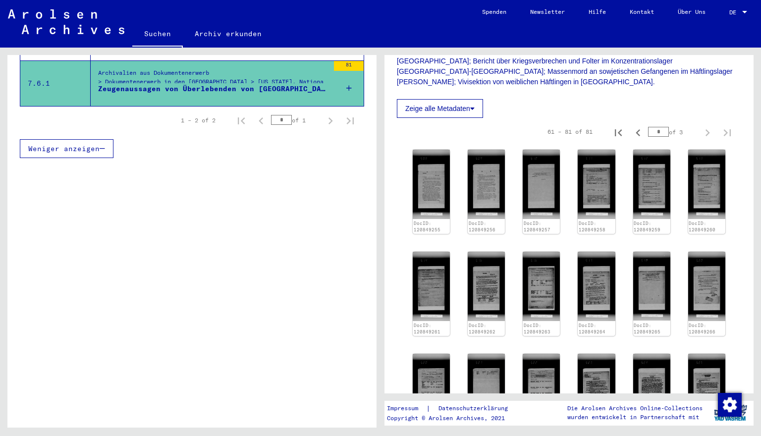
scroll to position [259, 0]
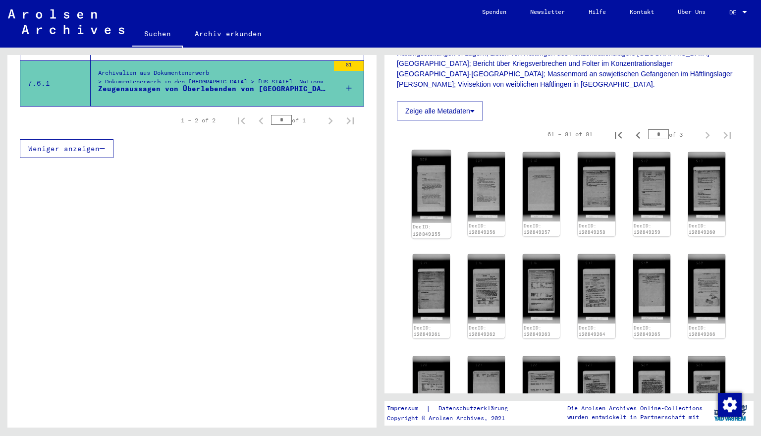
click at [429, 180] on img at bounding box center [431, 186] width 39 height 73
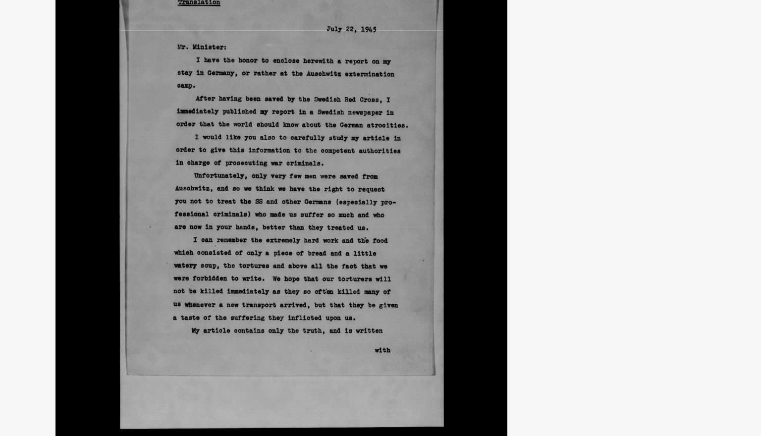
click at [664, 192] on icon at bounding box center [660, 192] width 12 height 24
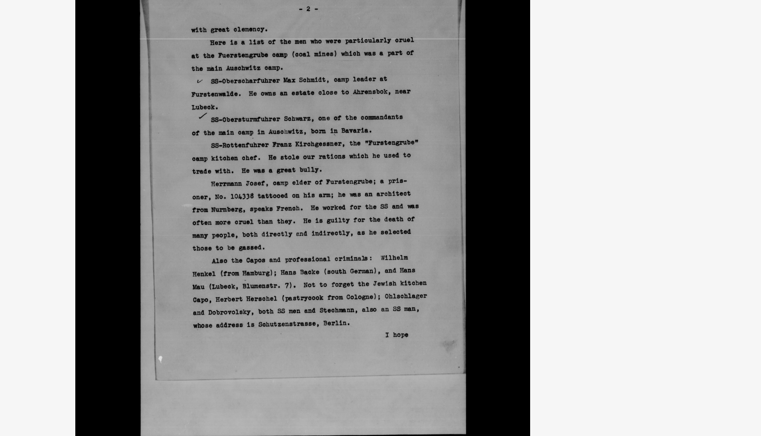
click at [664, 191] on icon at bounding box center [660, 192] width 12 height 24
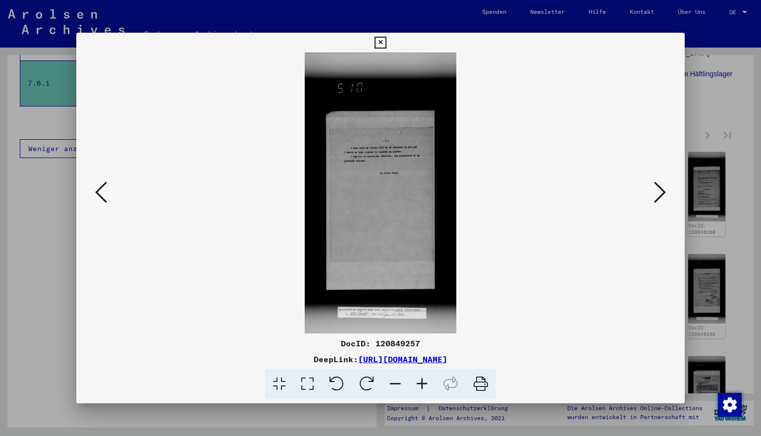
click at [664, 191] on icon at bounding box center [660, 192] width 12 height 24
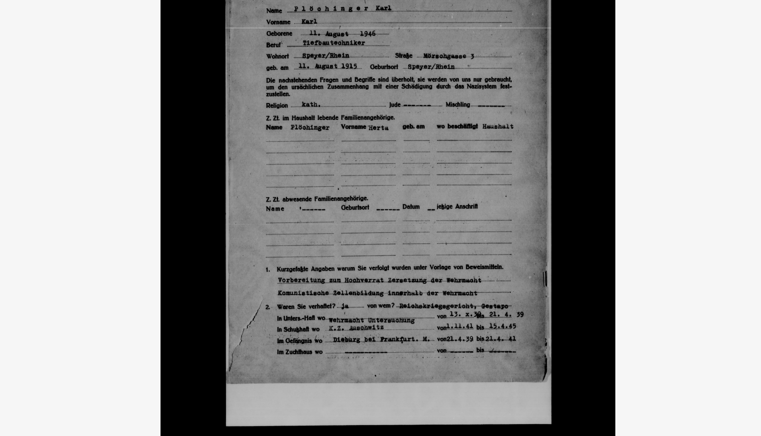
click at [663, 191] on icon at bounding box center [660, 192] width 12 height 24
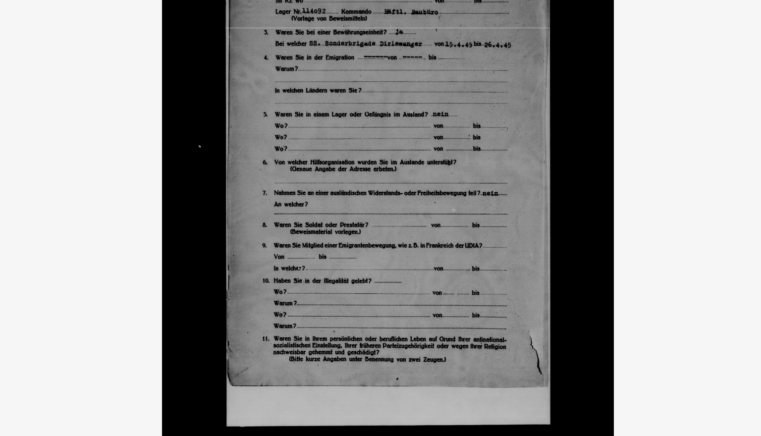
click at [663, 191] on icon at bounding box center [660, 192] width 12 height 24
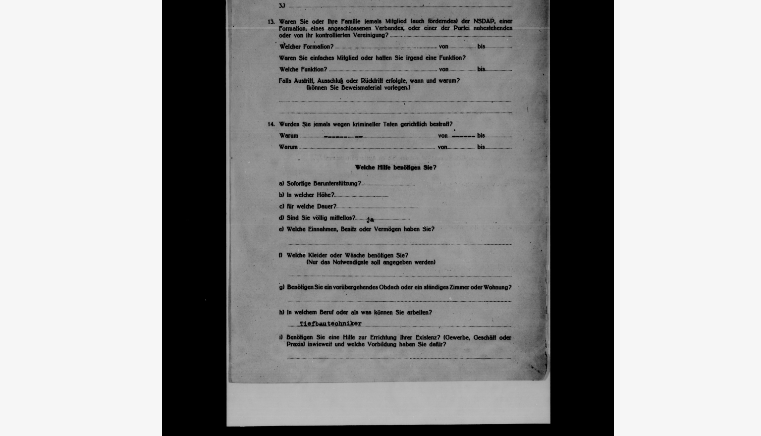
click at [663, 191] on icon at bounding box center [660, 192] width 12 height 24
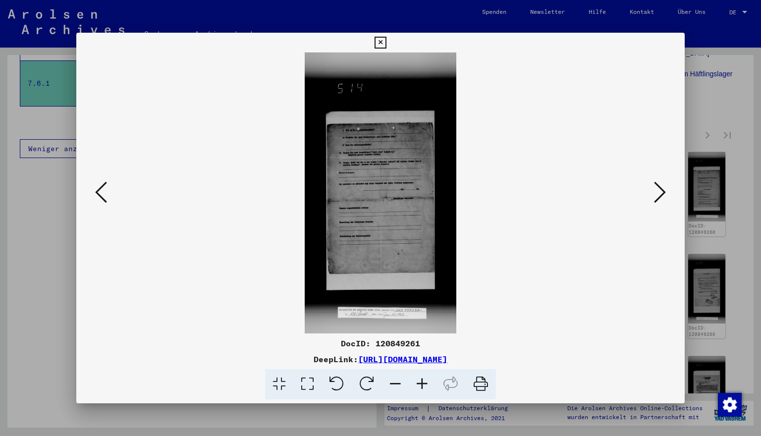
click at [664, 194] on icon at bounding box center [660, 192] width 12 height 24
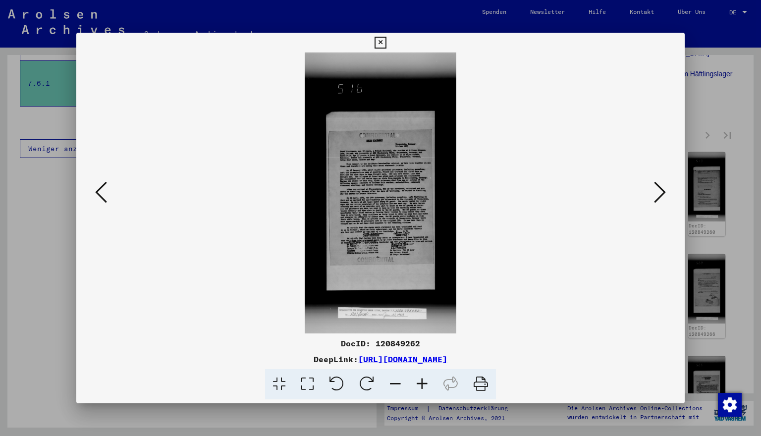
click at [103, 199] on icon at bounding box center [101, 192] width 12 height 24
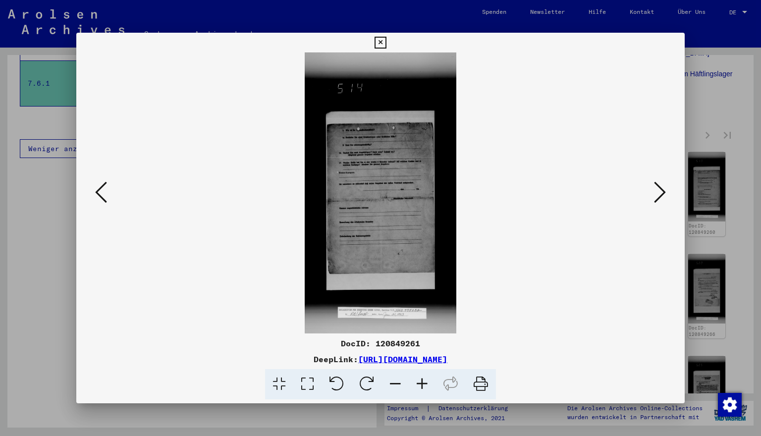
click at [664, 195] on icon at bounding box center [660, 192] width 12 height 24
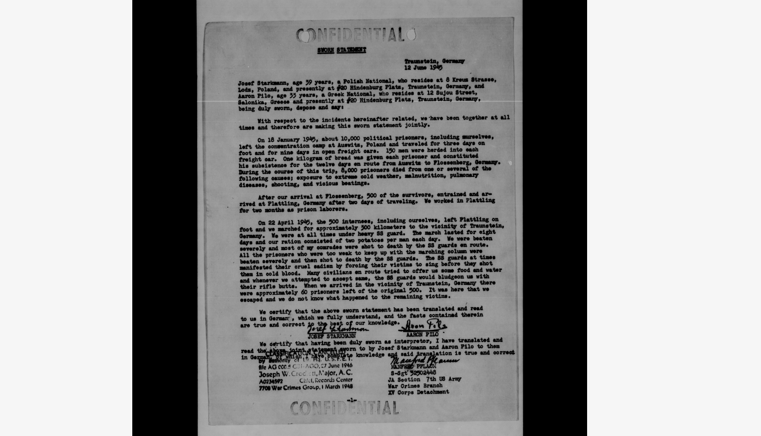
click at [663, 196] on icon at bounding box center [660, 192] width 12 height 24
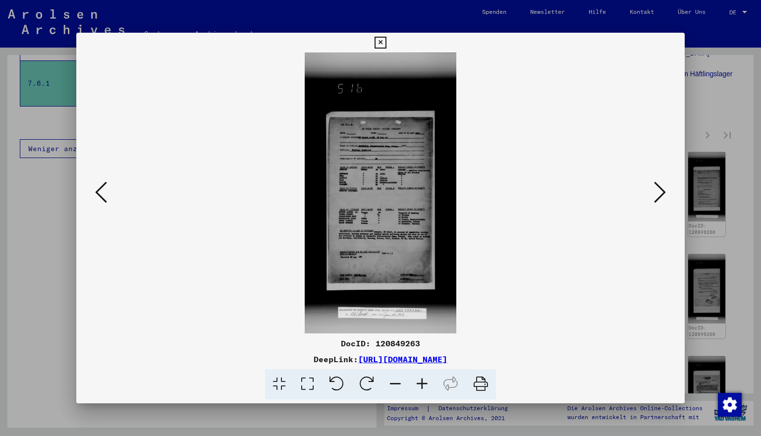
click at [663, 196] on icon at bounding box center [660, 192] width 12 height 24
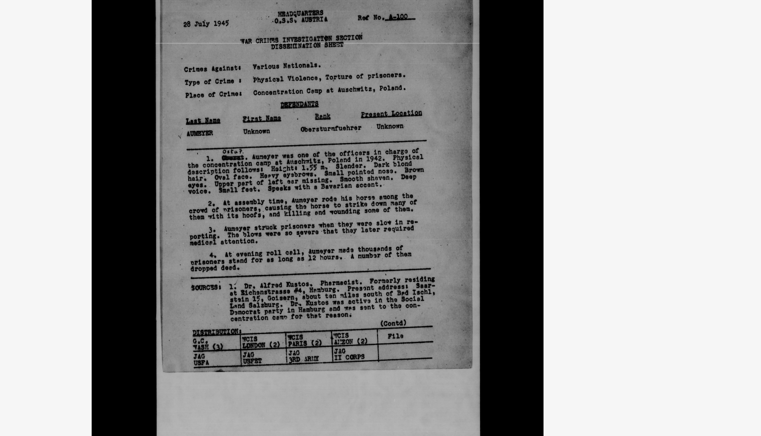
click at [663, 195] on icon at bounding box center [660, 192] width 12 height 24
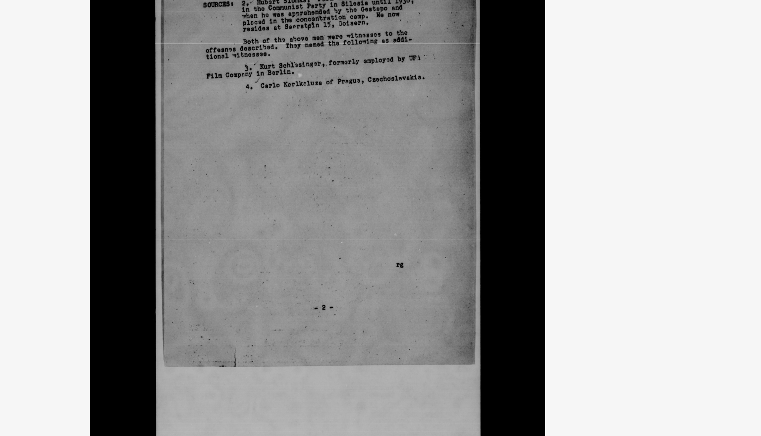
click at [663, 195] on icon at bounding box center [660, 192] width 12 height 24
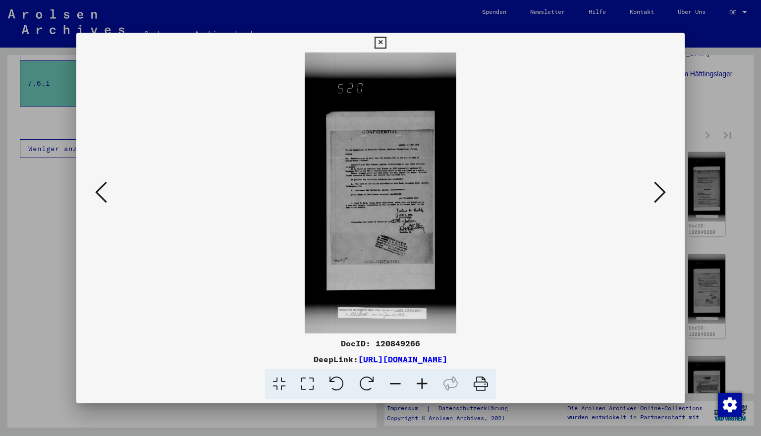
click at [663, 195] on icon at bounding box center [660, 192] width 12 height 24
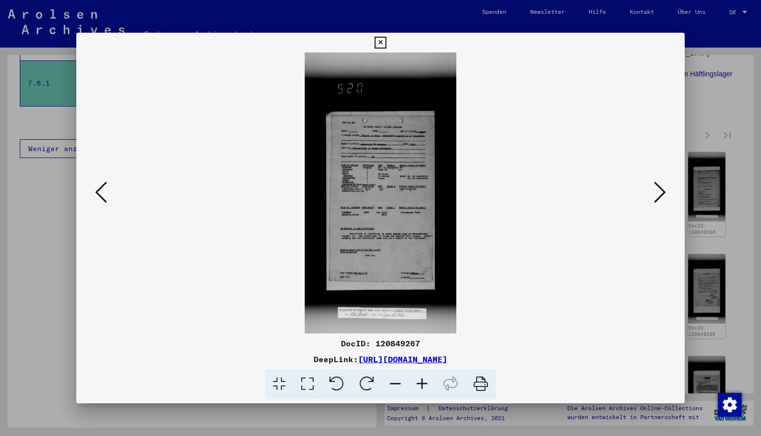
click at [98, 193] on icon at bounding box center [101, 192] width 12 height 24
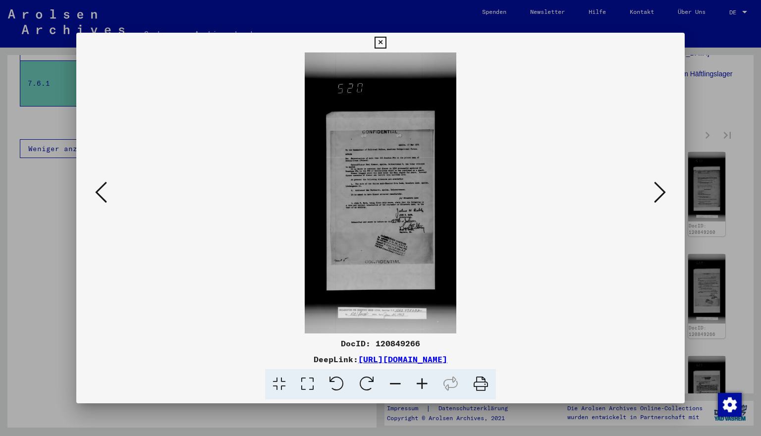
click at [98, 193] on icon at bounding box center [101, 192] width 12 height 24
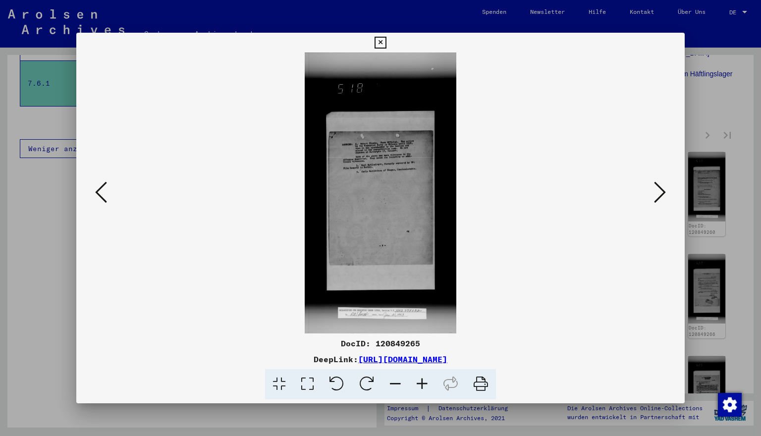
click at [663, 192] on icon at bounding box center [660, 192] width 12 height 24
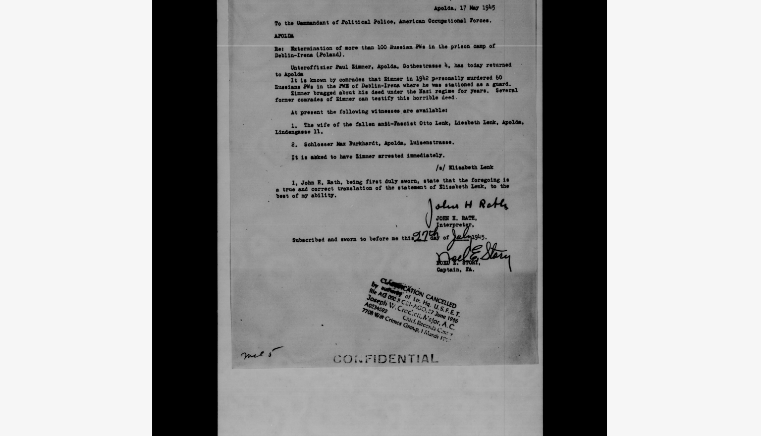
click at [665, 193] on icon at bounding box center [660, 192] width 12 height 24
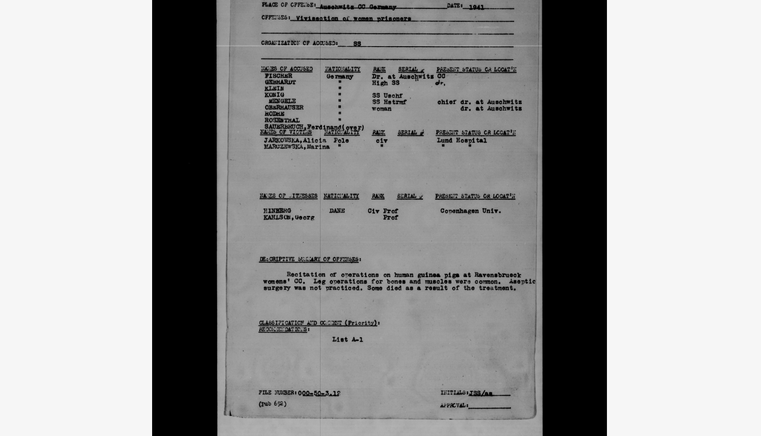
click at [665, 193] on icon at bounding box center [660, 192] width 12 height 24
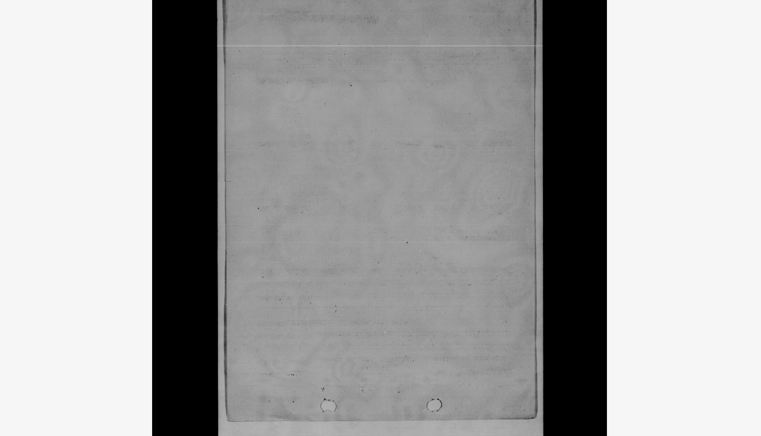
click at [663, 190] on icon at bounding box center [660, 192] width 12 height 24
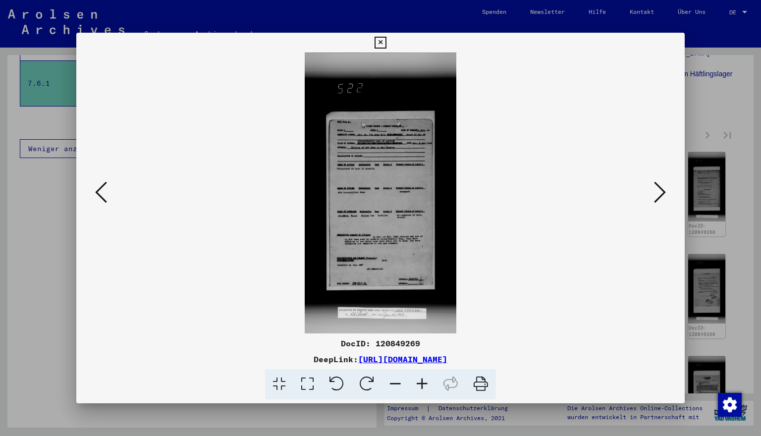
click at [663, 190] on icon at bounding box center [660, 192] width 12 height 24
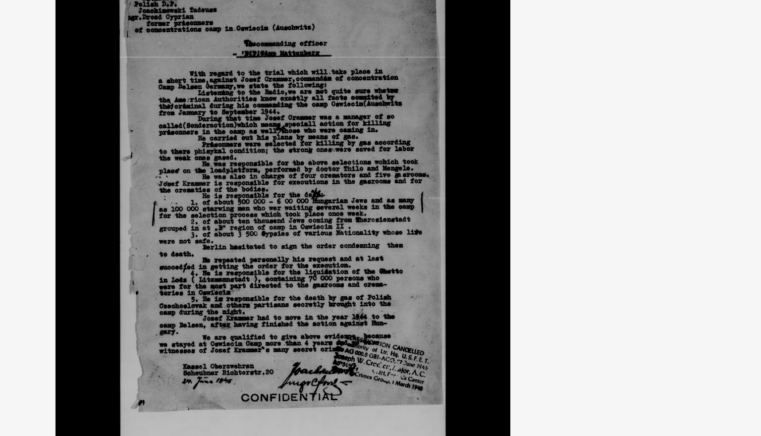
click at [654, 192] on icon at bounding box center [660, 192] width 12 height 24
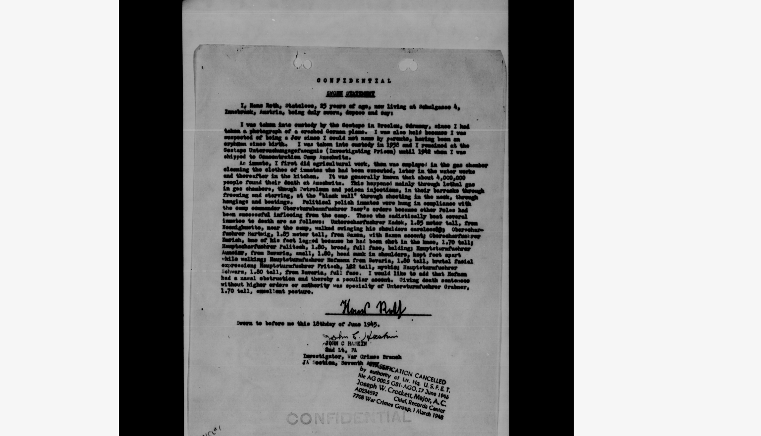
click at [663, 192] on icon at bounding box center [660, 192] width 12 height 24
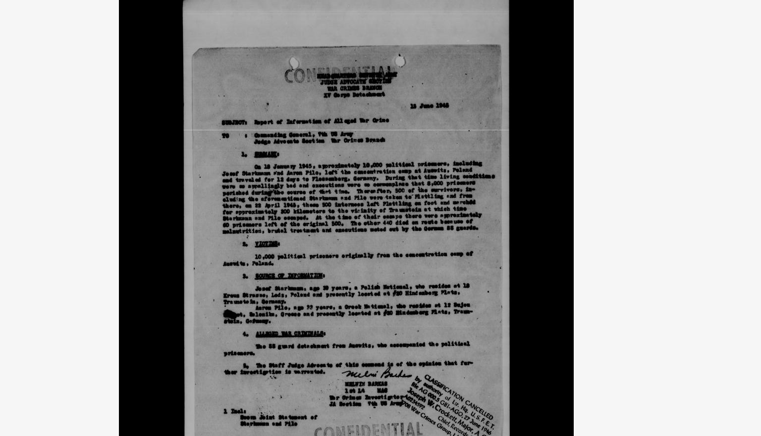
click at [663, 192] on icon at bounding box center [660, 192] width 12 height 24
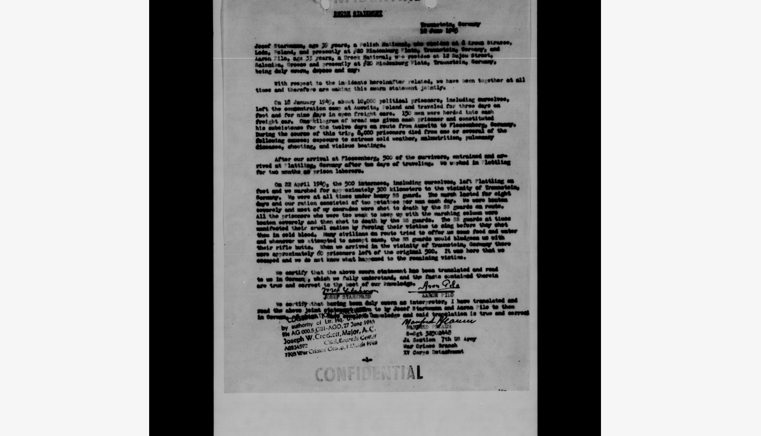
click at [664, 191] on icon at bounding box center [660, 192] width 12 height 24
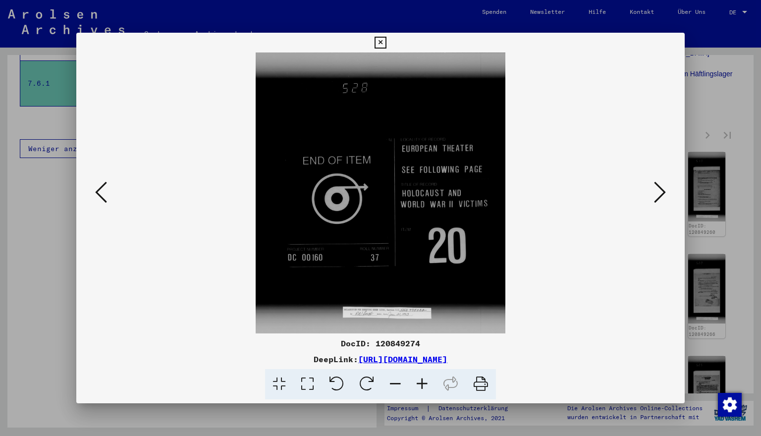
click at [662, 193] on icon at bounding box center [660, 192] width 12 height 24
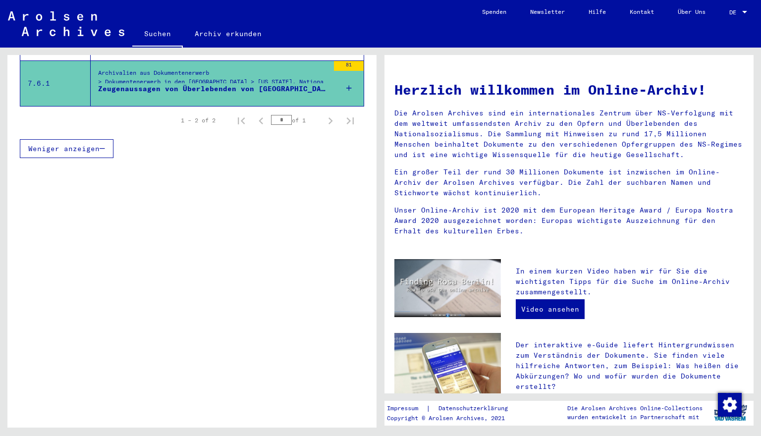
scroll to position [235, 0]
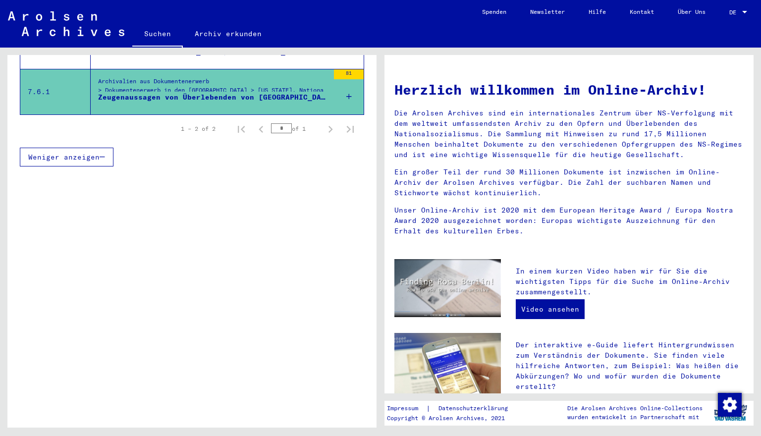
click at [112, 92] on div "Zeugenaussagen von Überlebenden von [GEOGRAPHIC_DATA], Denunziationen von Capos…" at bounding box center [213, 97] width 231 height 10
